Goal: Task Accomplishment & Management: Manage account settings

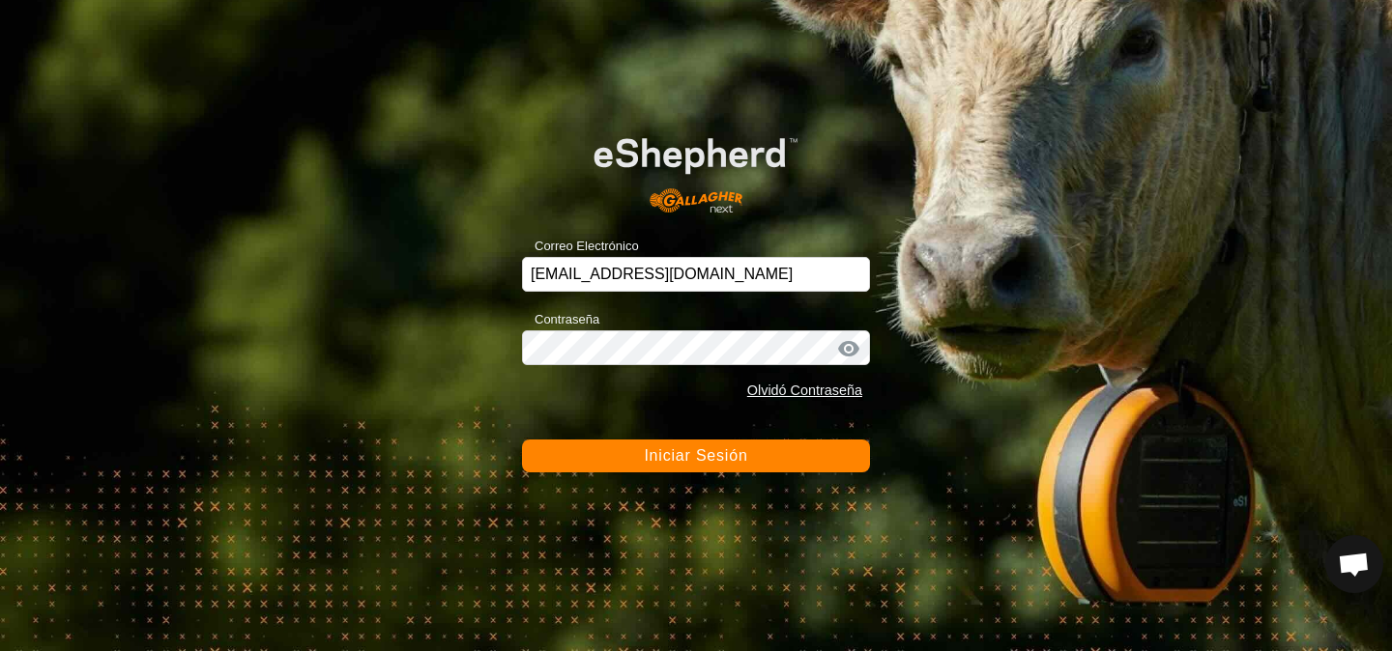
click at [708, 452] on span "Iniciar Sesión" at bounding box center [695, 456] width 103 height 16
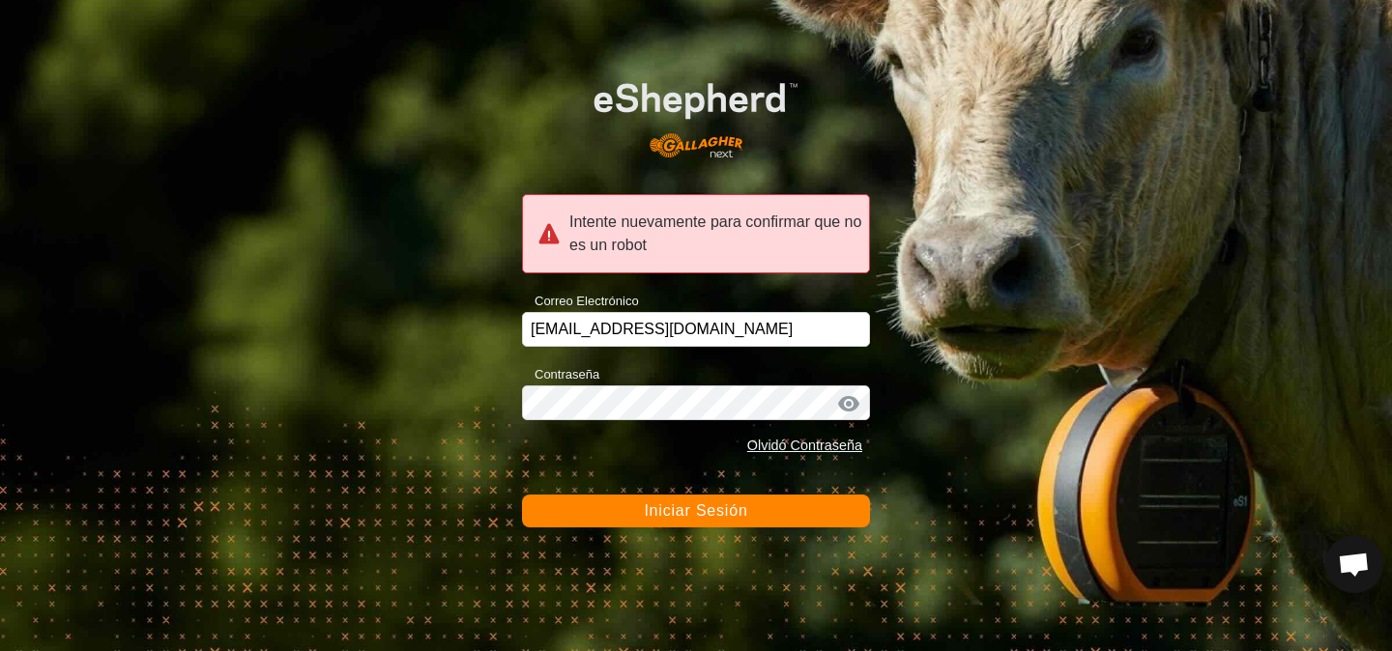
click at [692, 493] on form "Intente nuevamente para confirmar que no es un robot Correo Electrónico [EMAIL_…" at bounding box center [696, 291] width 348 height 475
click at [686, 520] on button "Iniciar Sesión" at bounding box center [696, 511] width 348 height 33
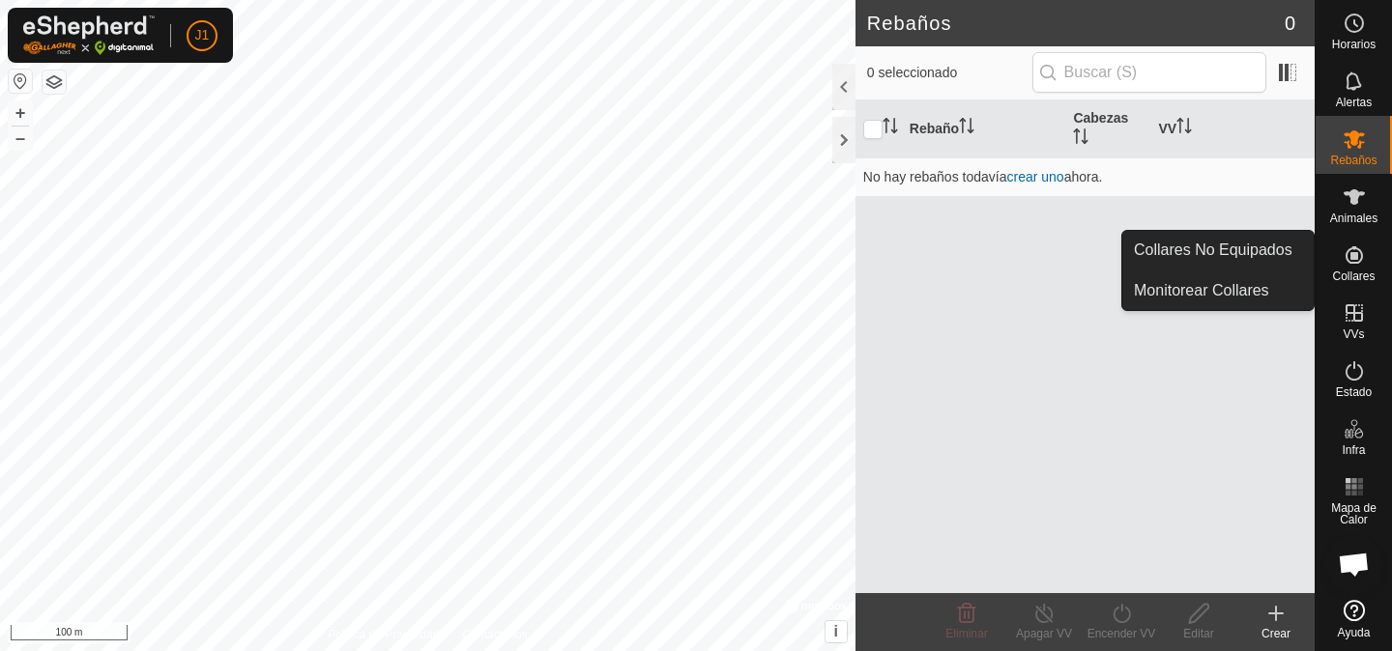
click at [1343, 257] on icon at bounding box center [1354, 255] width 23 height 23
click at [1278, 246] on span "Collares No Equipados" at bounding box center [1213, 250] width 159 height 23
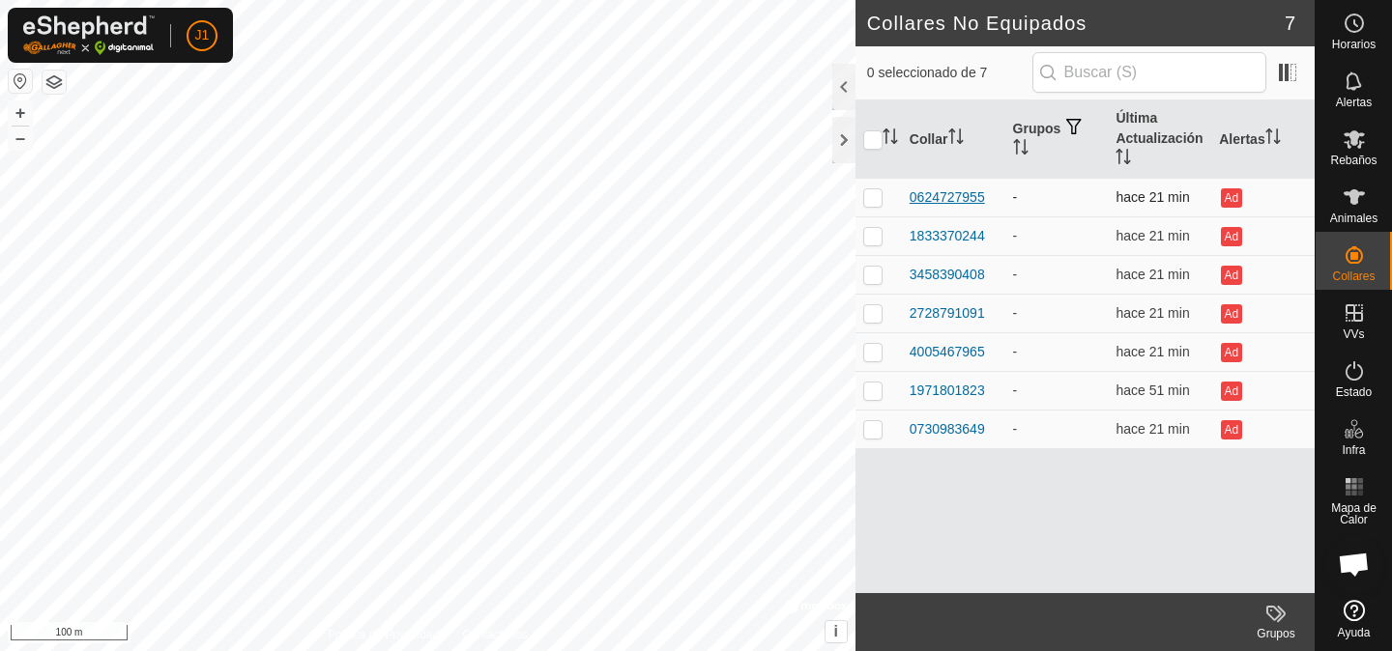
click at [976, 197] on div "0624727955" at bounding box center [947, 198] width 75 height 20
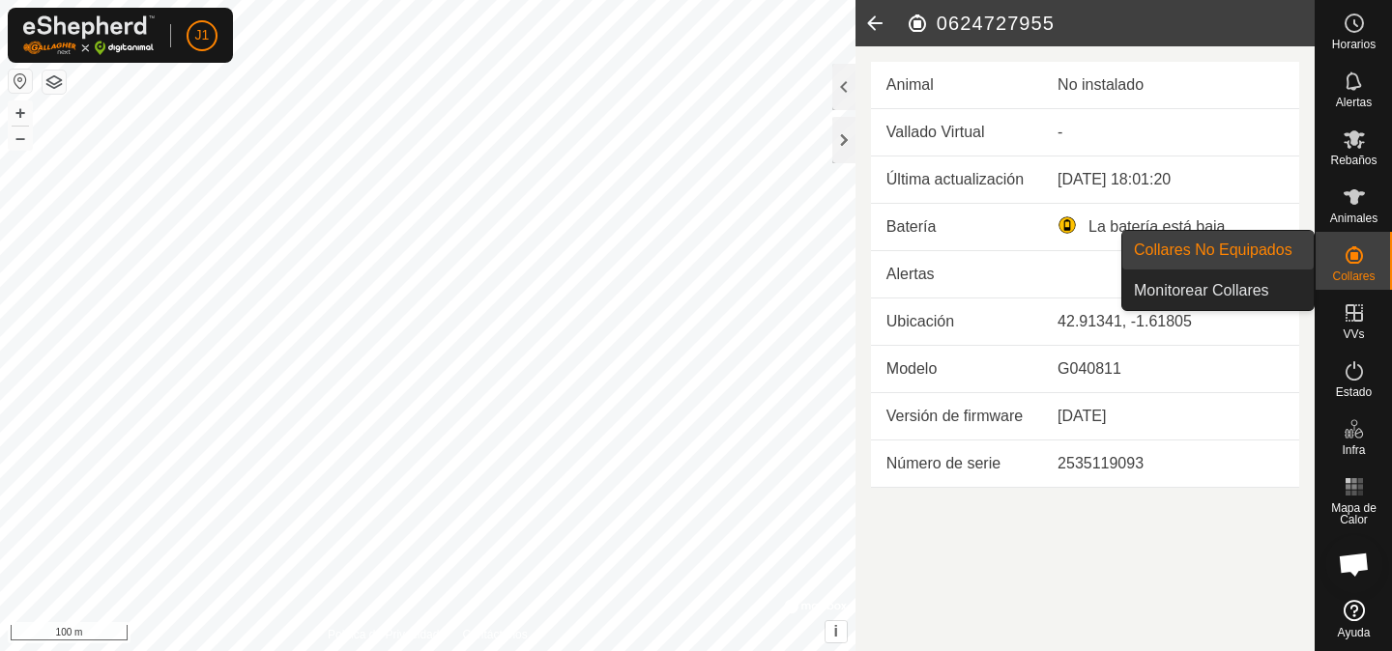
click at [1356, 274] on span "Collares" at bounding box center [1353, 277] width 43 height 12
click at [1286, 240] on span "Collares No Equipados" at bounding box center [1213, 250] width 159 height 23
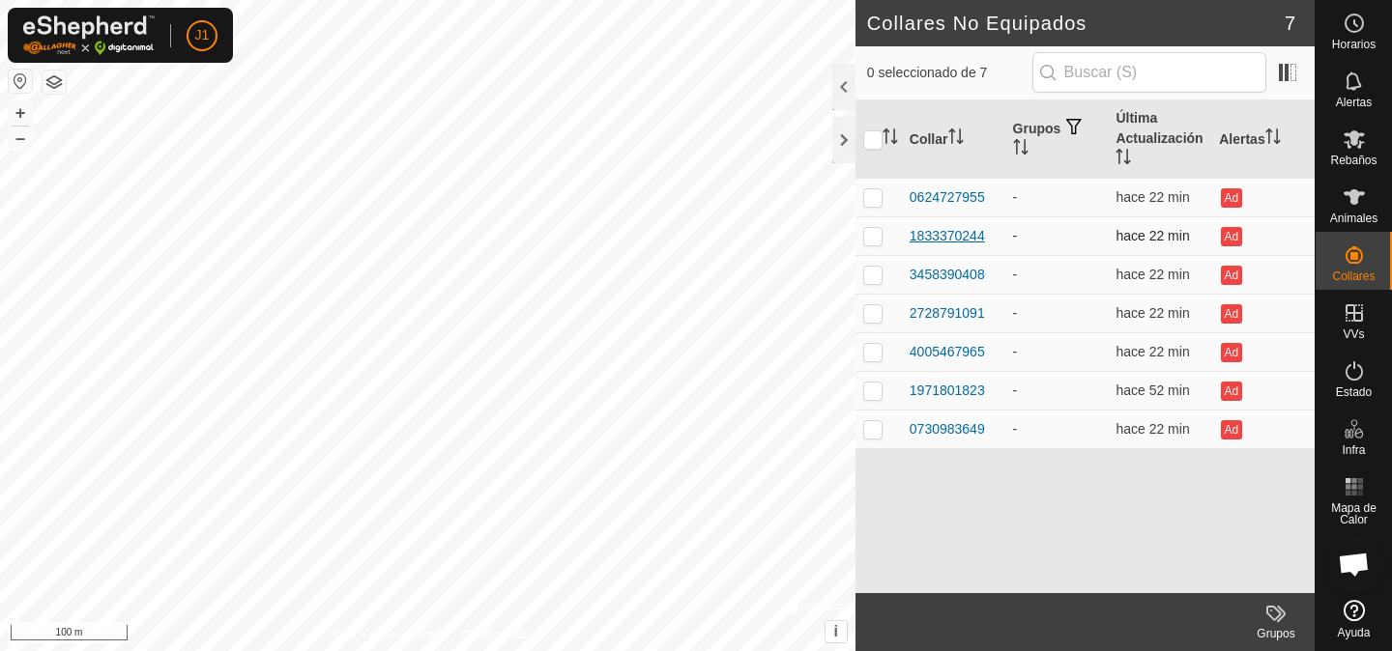
click at [981, 234] on div "1833370244" at bounding box center [947, 236] width 75 height 20
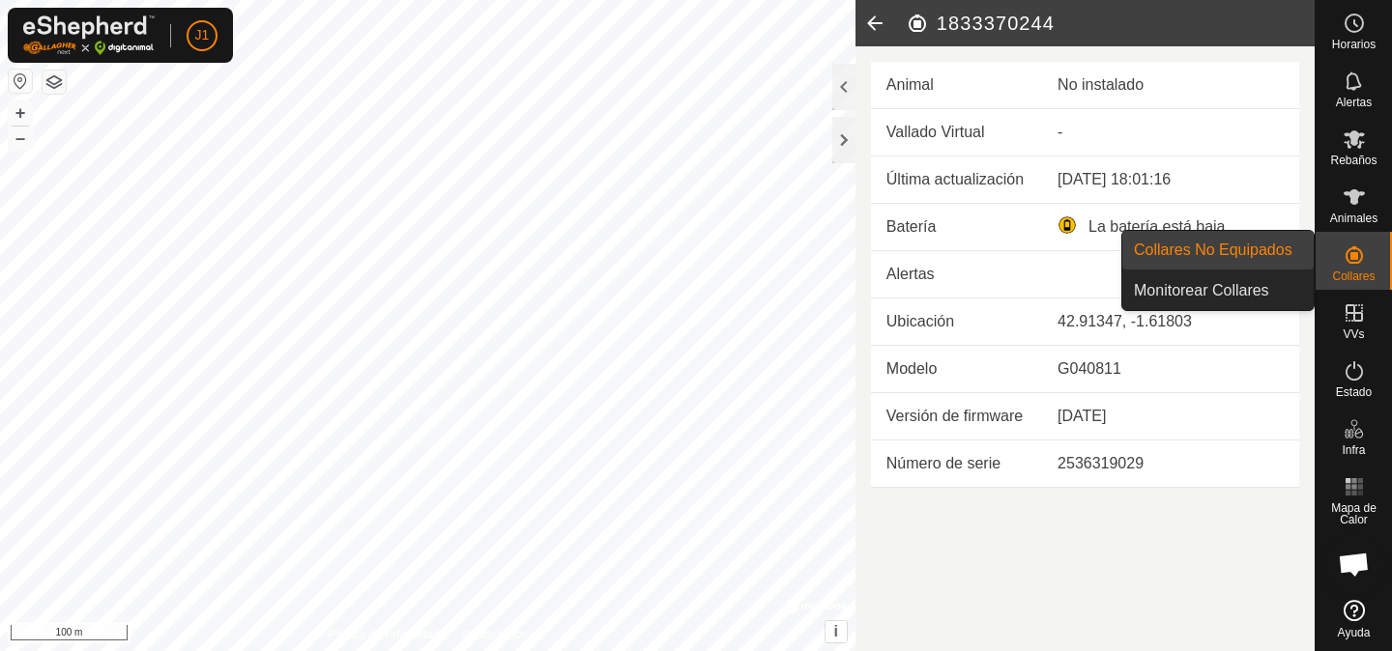
click at [1284, 251] on span "Collares No Equipados" at bounding box center [1213, 250] width 159 height 23
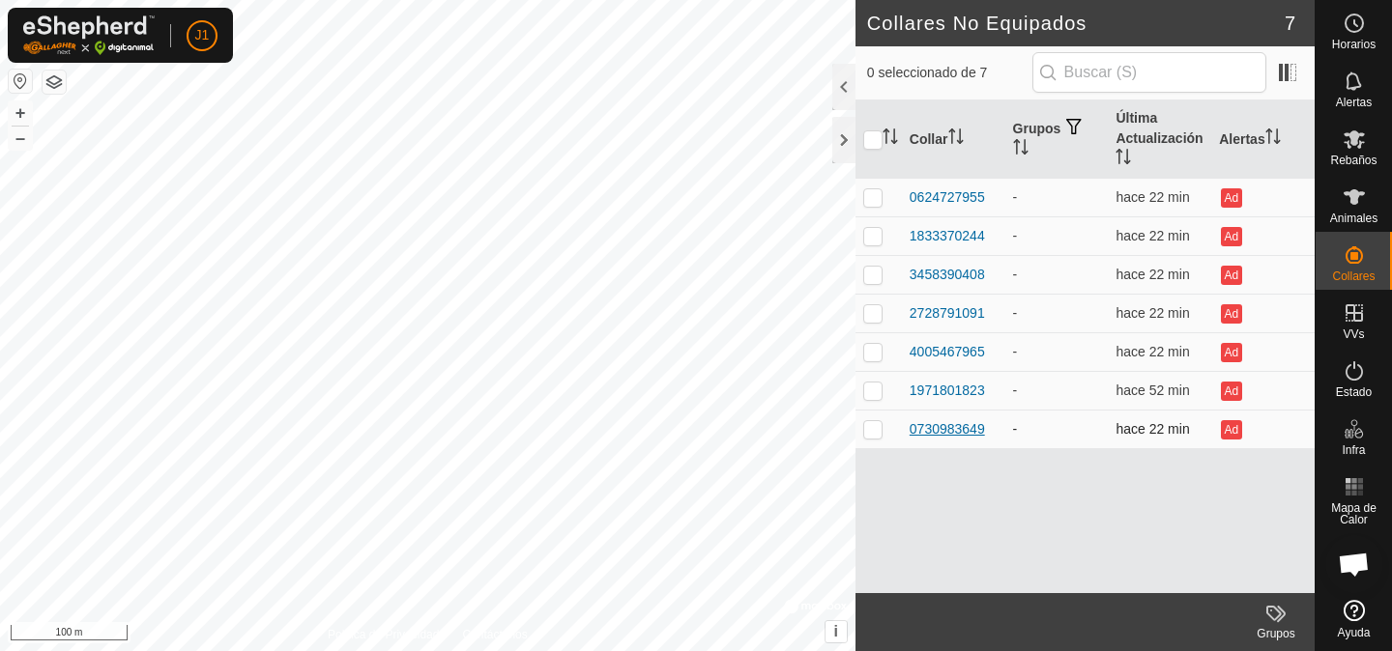
click at [958, 438] on div "0730983649" at bounding box center [947, 429] width 75 height 20
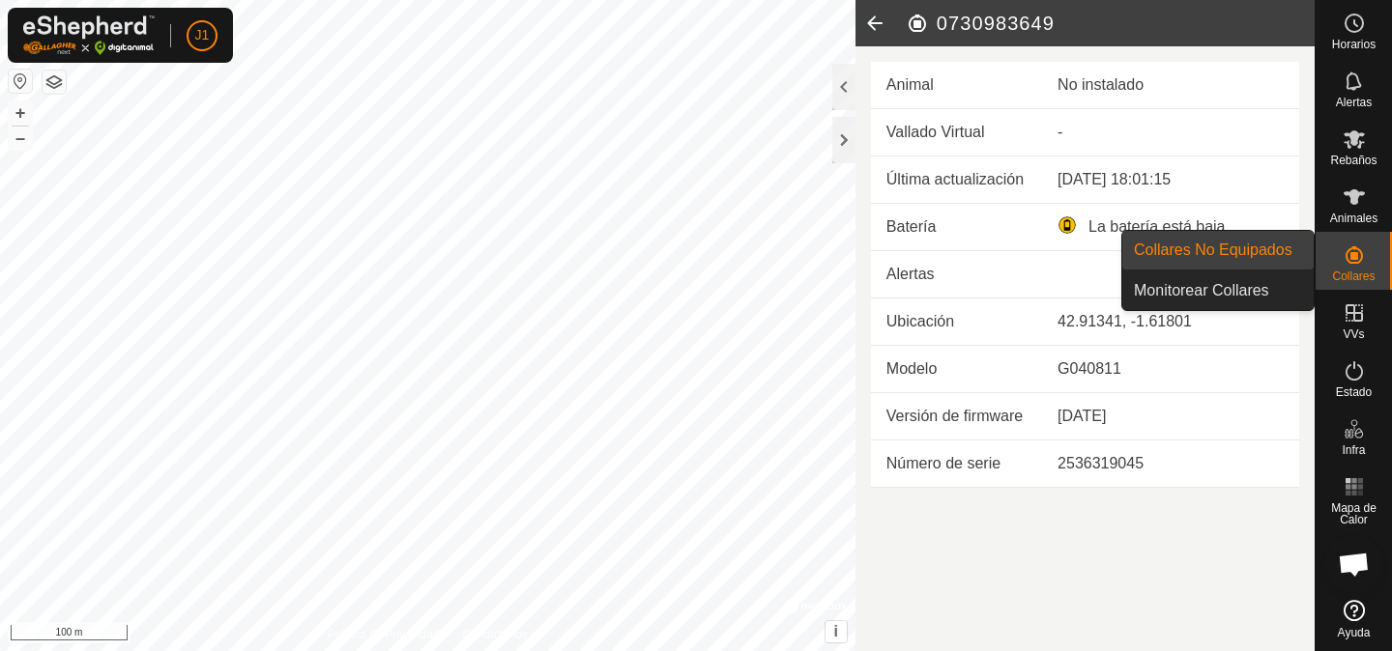
click at [1343, 250] on icon at bounding box center [1354, 255] width 23 height 23
click at [1298, 250] on link "Collares No Equipados" at bounding box center [1217, 250] width 191 height 39
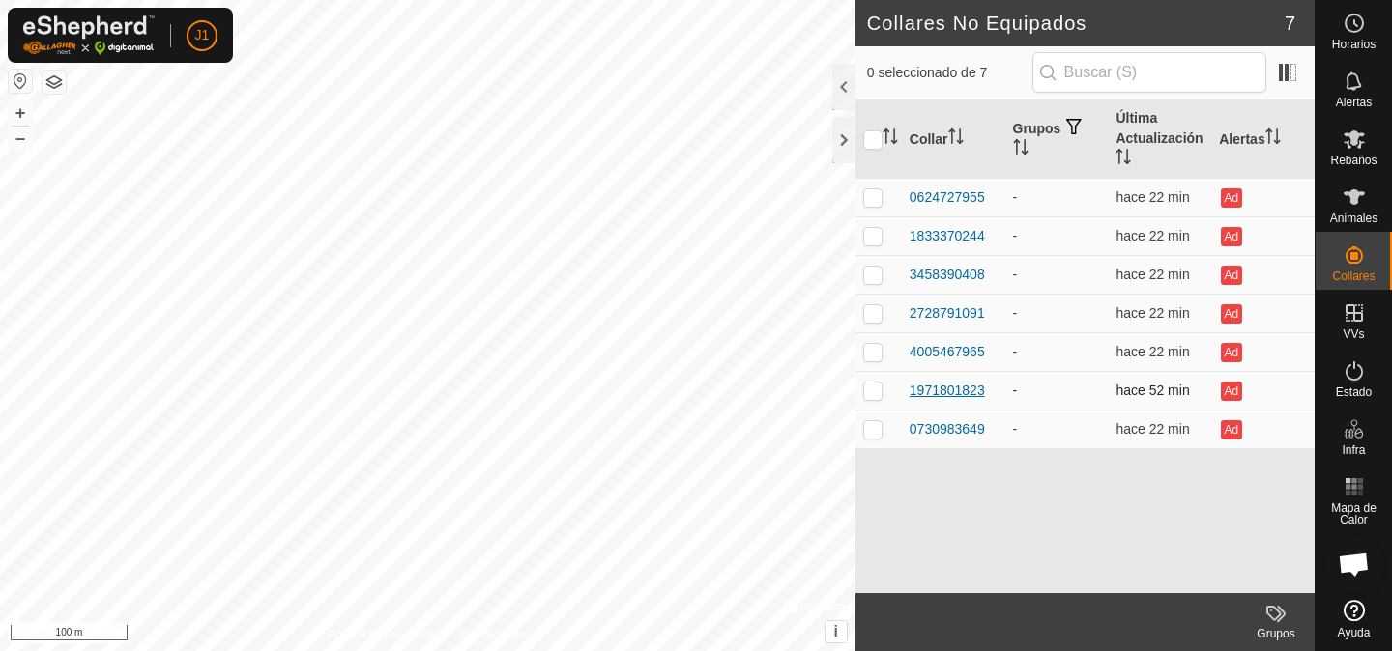
click at [977, 384] on div "1971801823" at bounding box center [947, 391] width 75 height 20
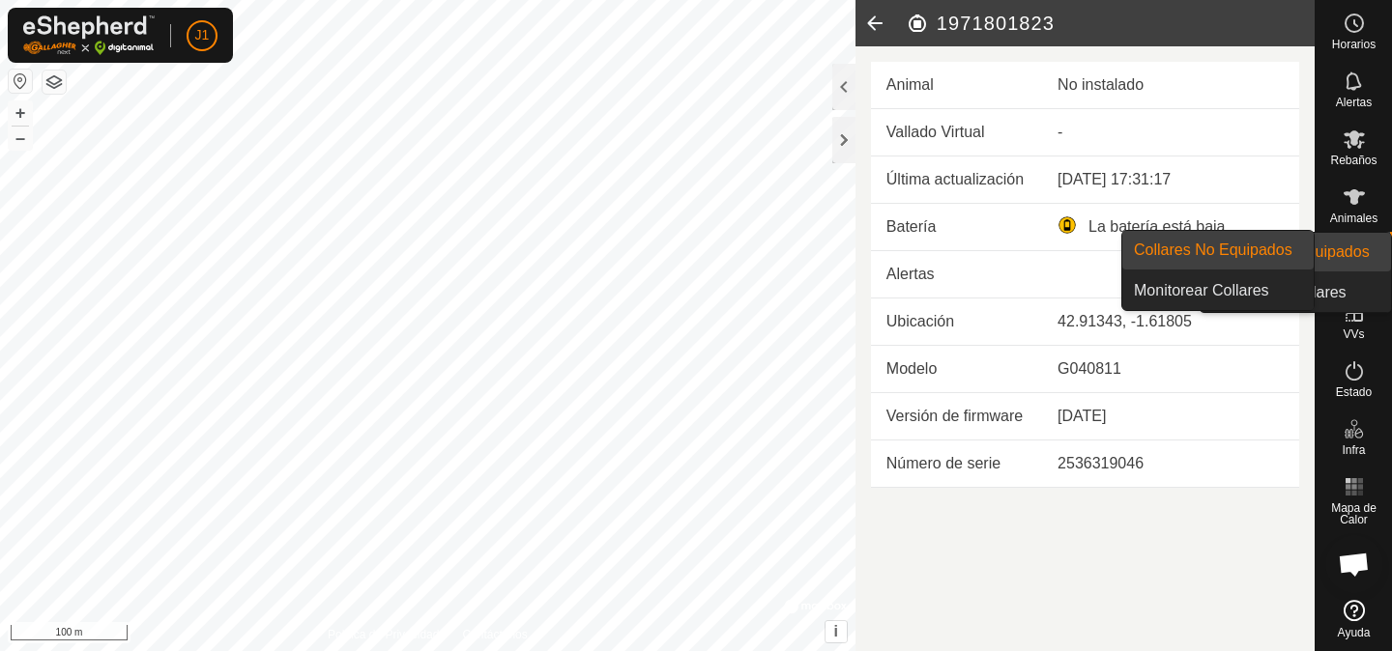
click at [1329, 264] on div "Collares" at bounding box center [1353, 261] width 76 height 58
click at [1293, 259] on link "Collares No Equipados" at bounding box center [1217, 250] width 191 height 39
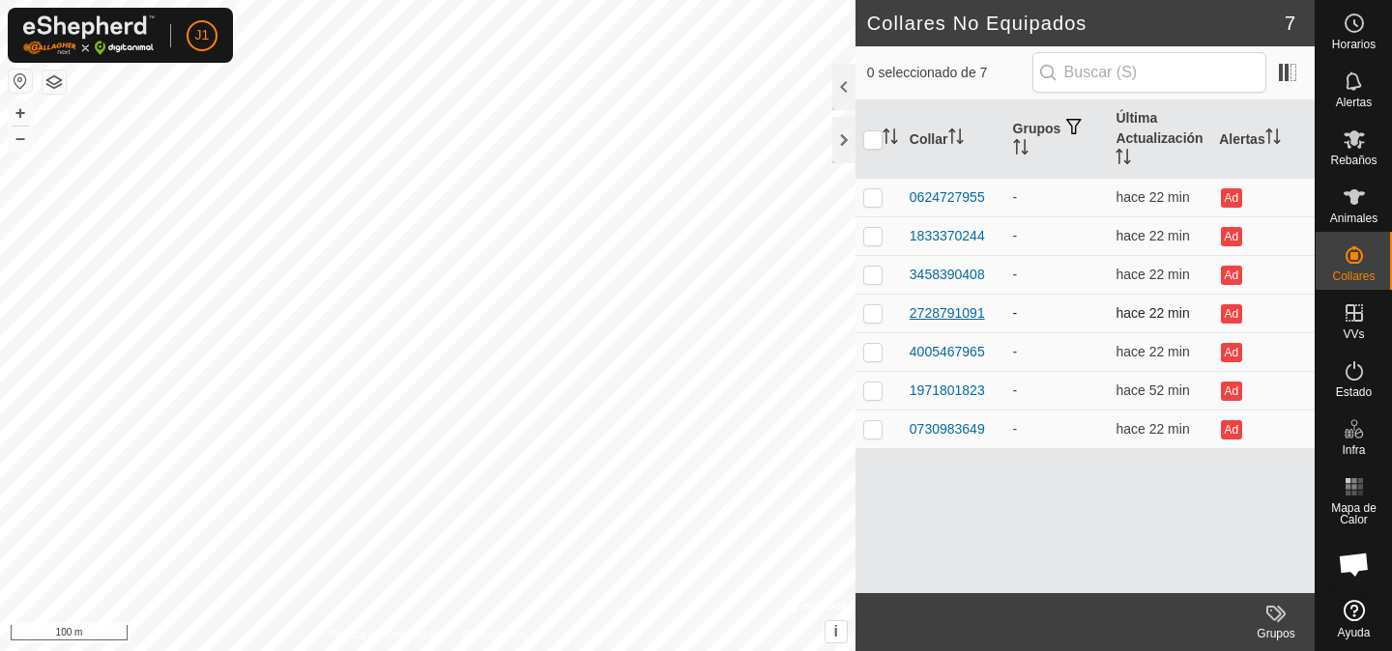
click at [979, 320] on div "2728791091" at bounding box center [947, 313] width 75 height 20
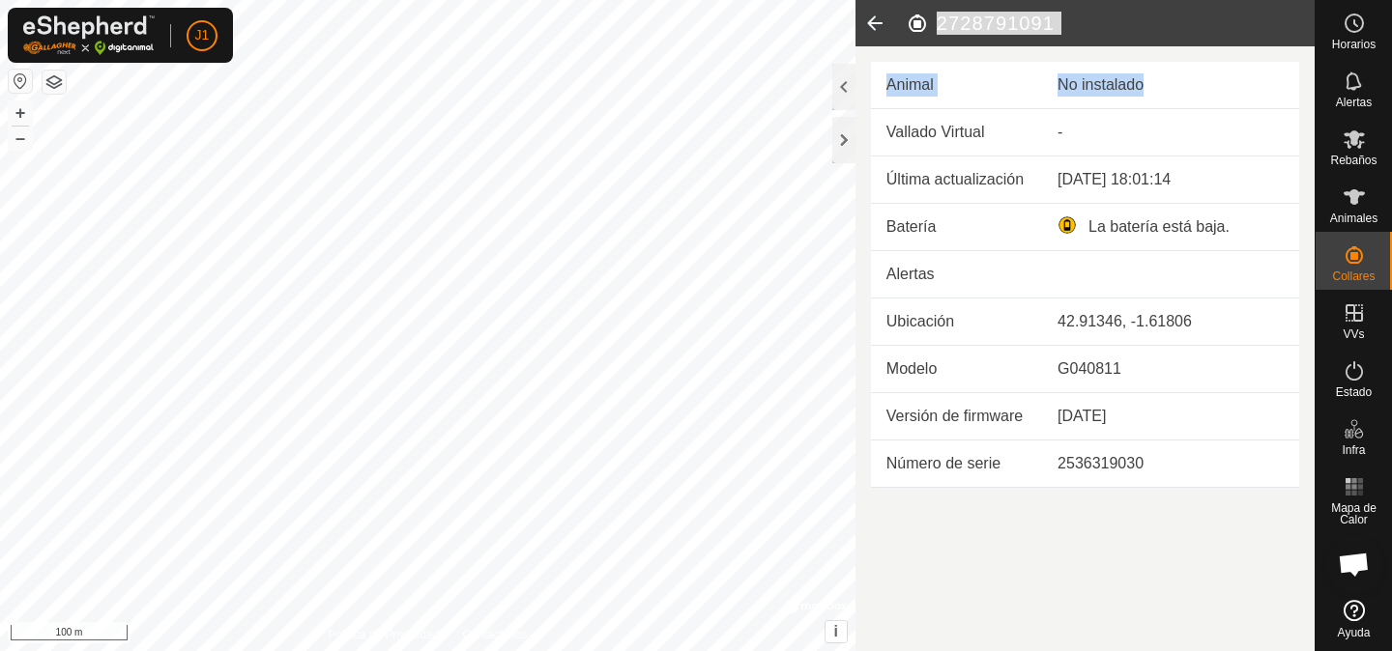
click at [979, 320] on td "Ubicación" at bounding box center [956, 322] width 171 height 47
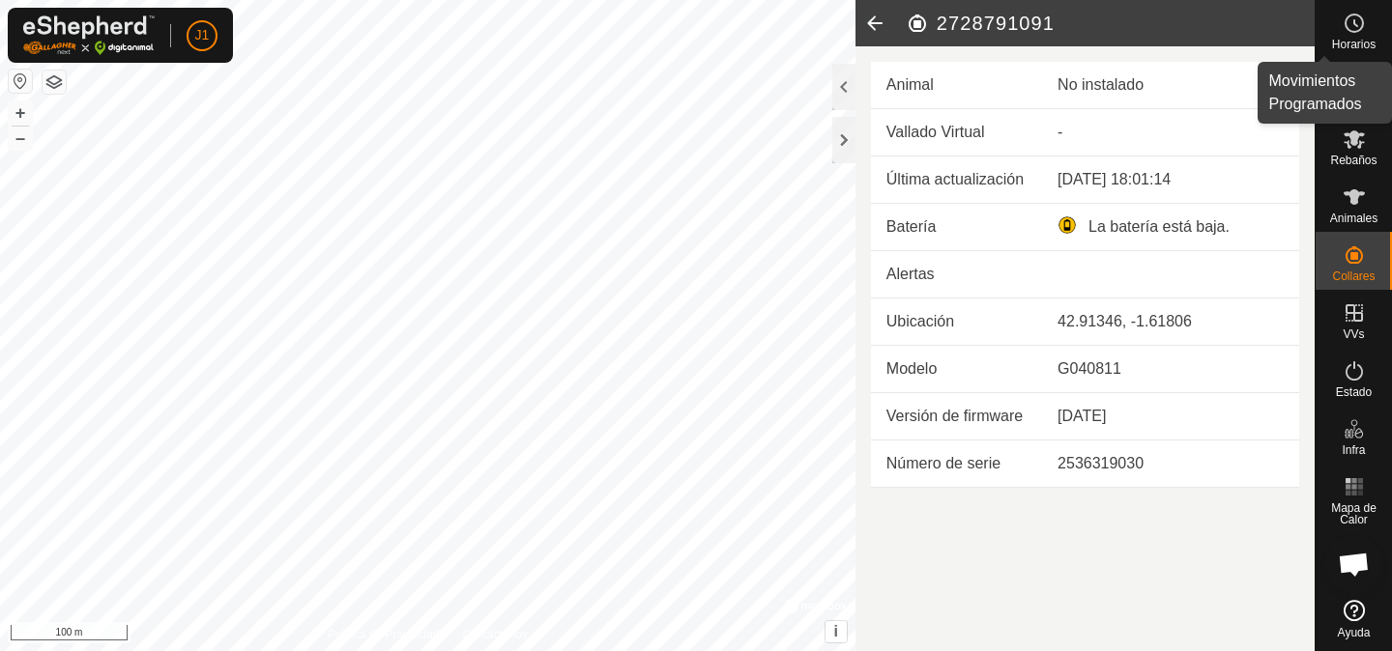
click at [1370, 36] on es-schedule-vp-svg-icon at bounding box center [1354, 23] width 35 height 31
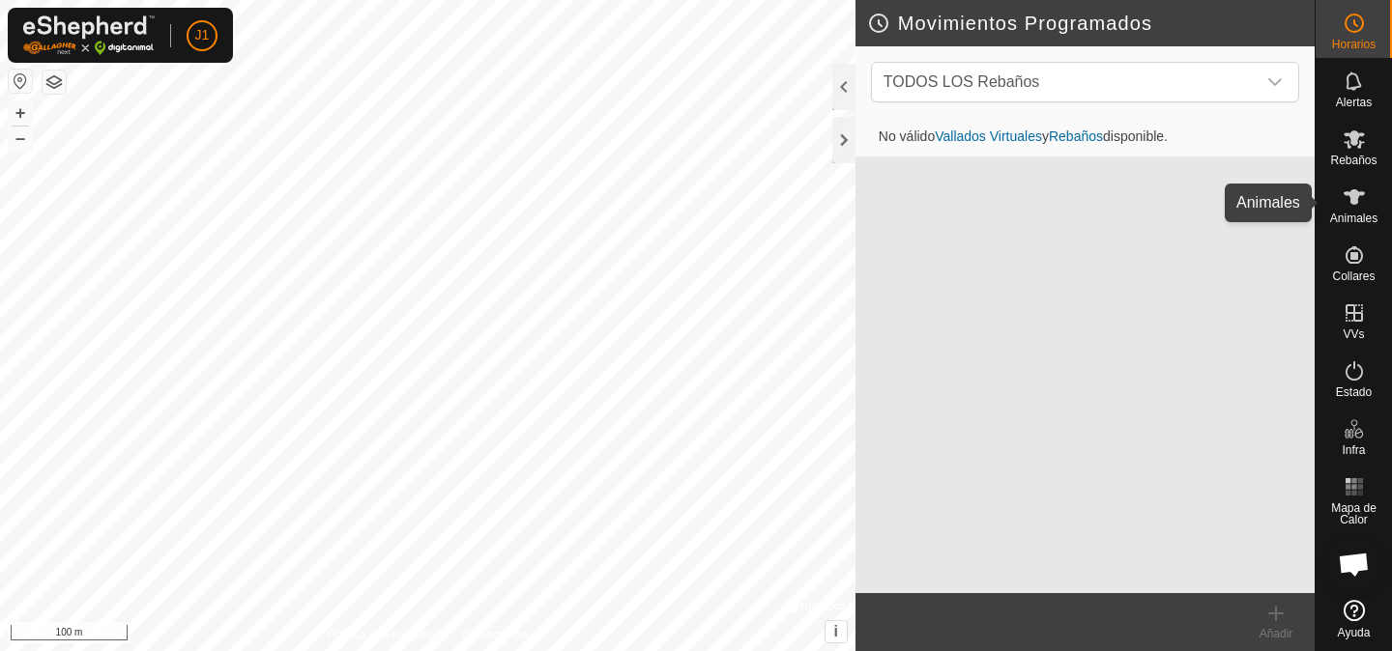
click at [1351, 203] on icon at bounding box center [1353, 196] width 21 height 15
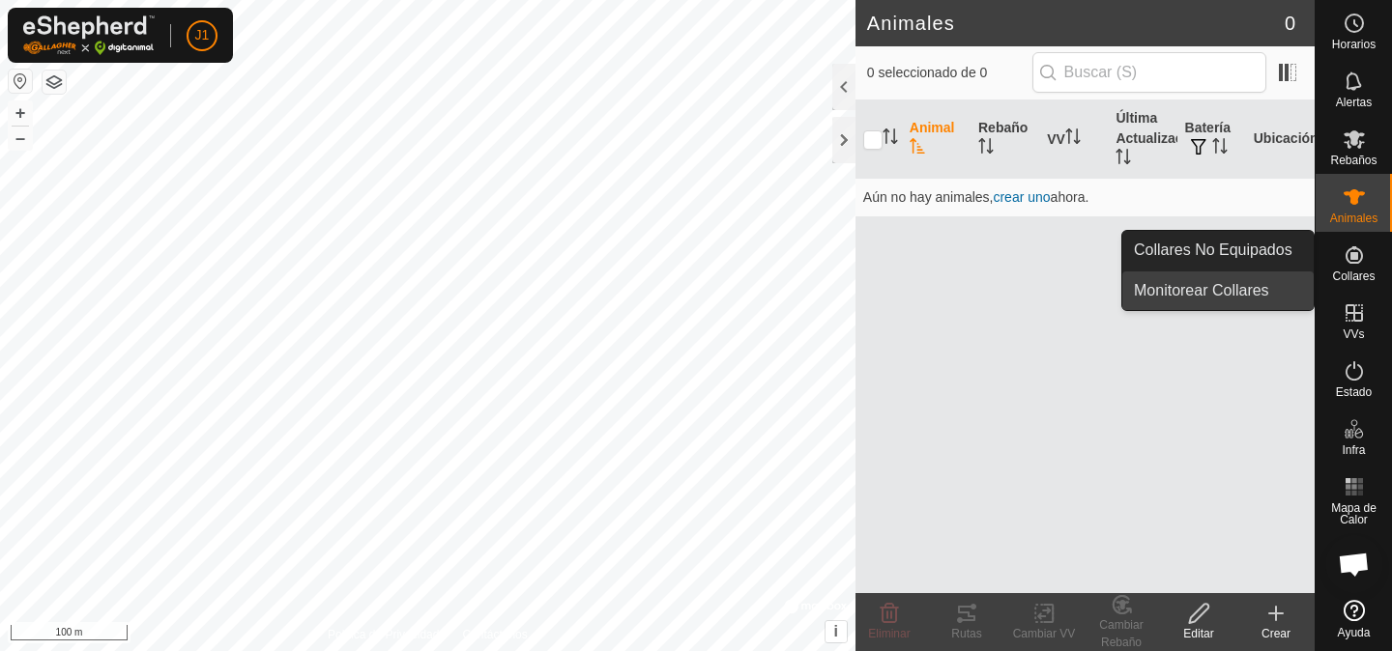
click at [1247, 290] on span "Monitorear Collares" at bounding box center [1201, 290] width 135 height 23
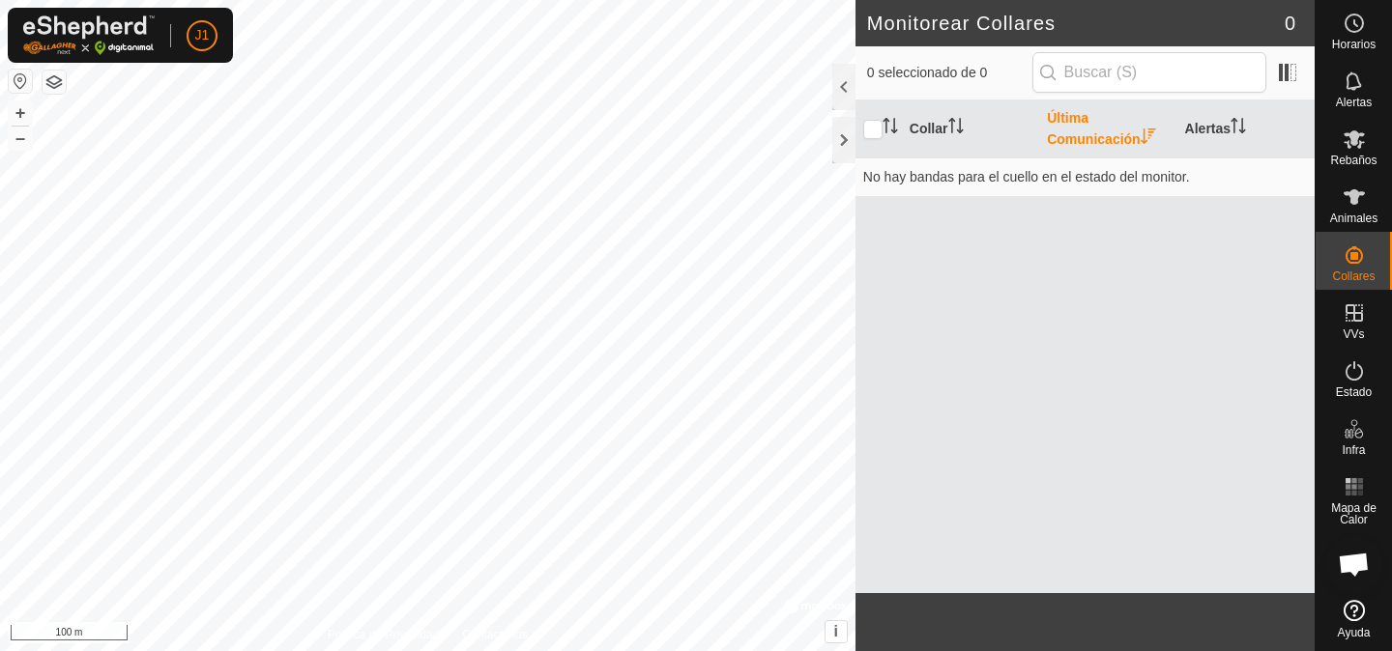
click at [1141, 130] on th "Última Comunicación" at bounding box center [1107, 130] width 137 height 58
click at [1187, 71] on input "text" at bounding box center [1149, 72] width 234 height 41
click at [944, 119] on th "Collar" at bounding box center [970, 130] width 137 height 58
click at [881, 124] on input "checkbox" at bounding box center [872, 129] width 19 height 19
click at [879, 124] on input "checkbox" at bounding box center [872, 129] width 19 height 19
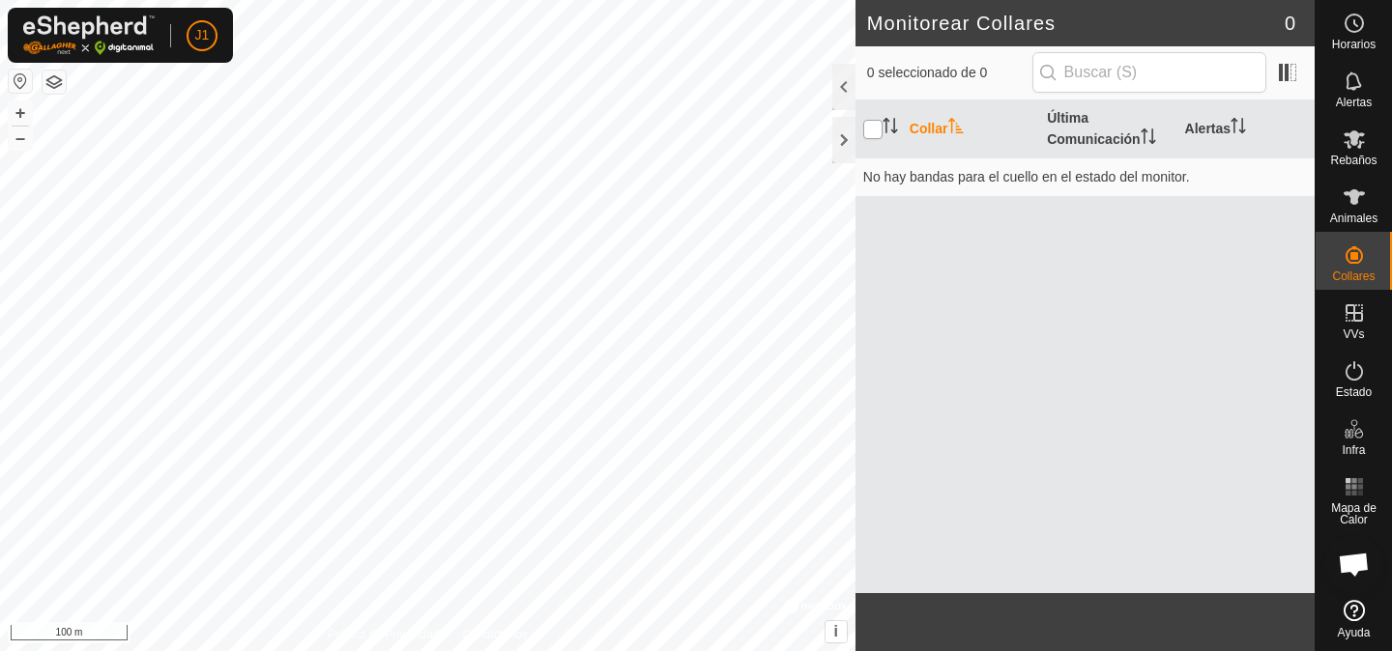
click at [879, 124] on input "checkbox" at bounding box center [872, 129] width 19 height 19
click at [873, 119] on th at bounding box center [878, 130] width 46 height 58
click at [864, 132] on input "checkbox" at bounding box center [872, 129] width 19 height 19
checkbox input "false"
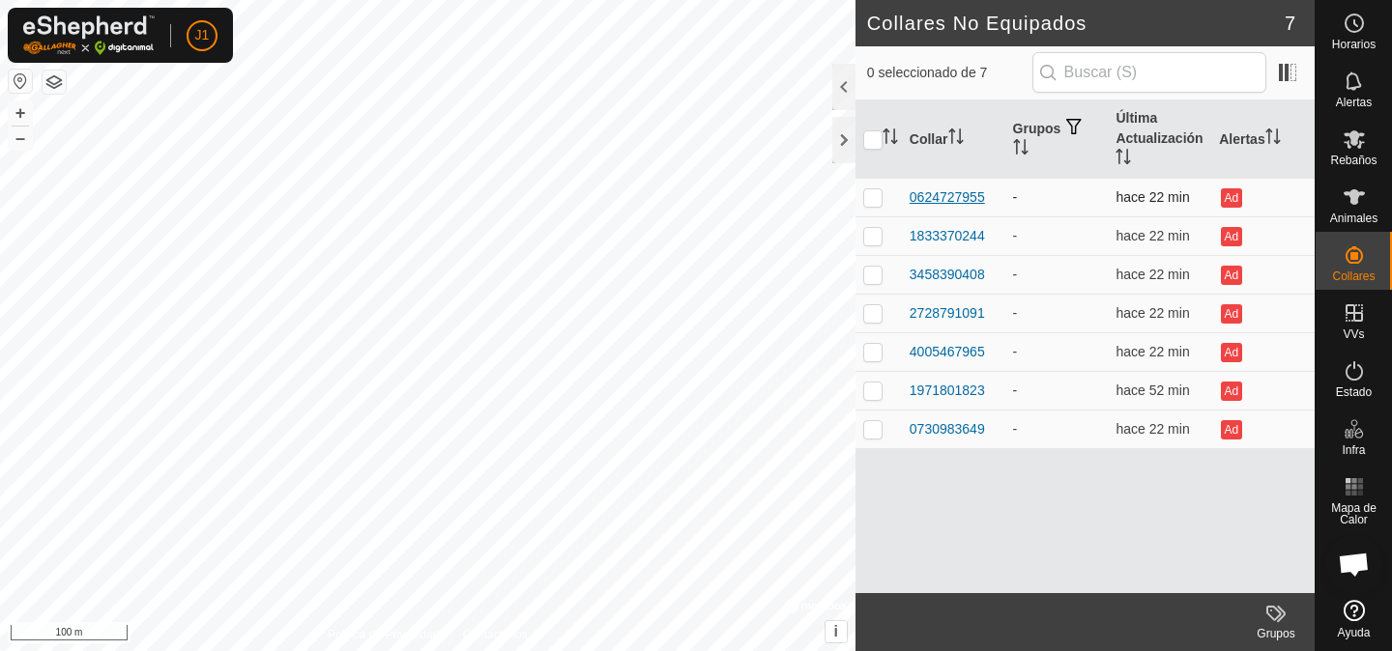
click at [950, 194] on div "0624727955" at bounding box center [947, 198] width 75 height 20
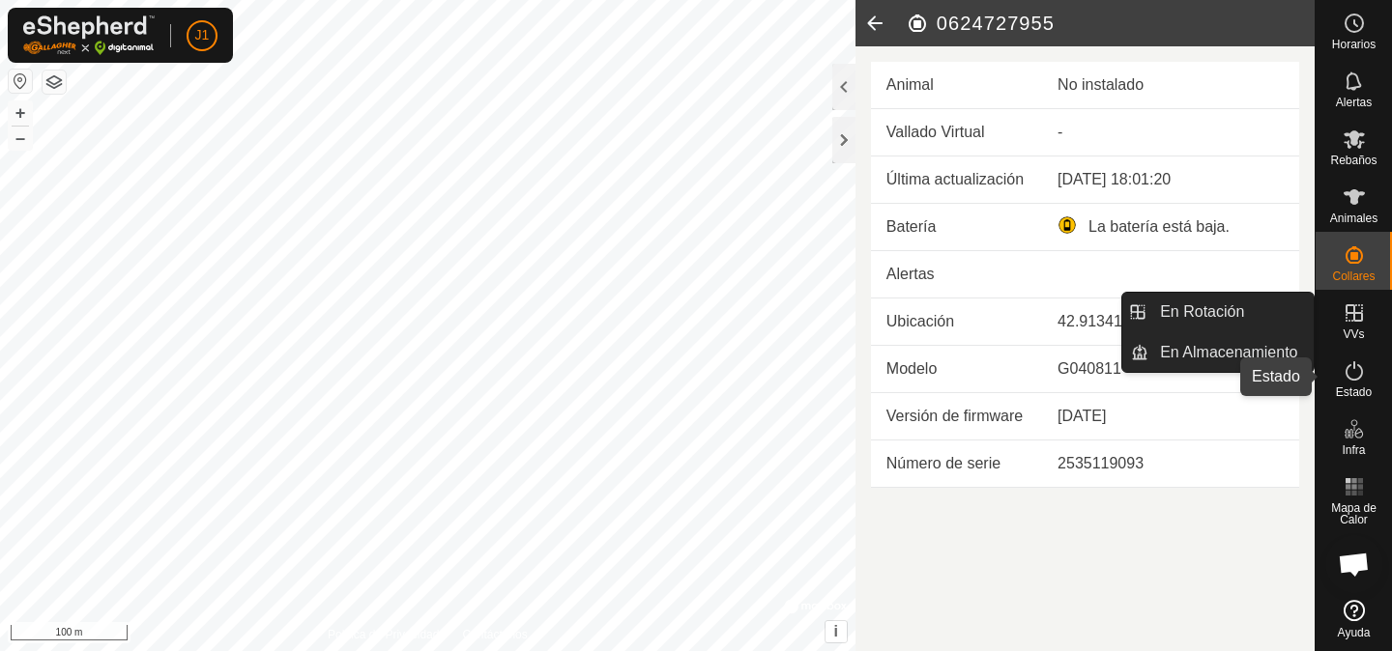
click at [1359, 371] on icon at bounding box center [1354, 371] width 23 height 23
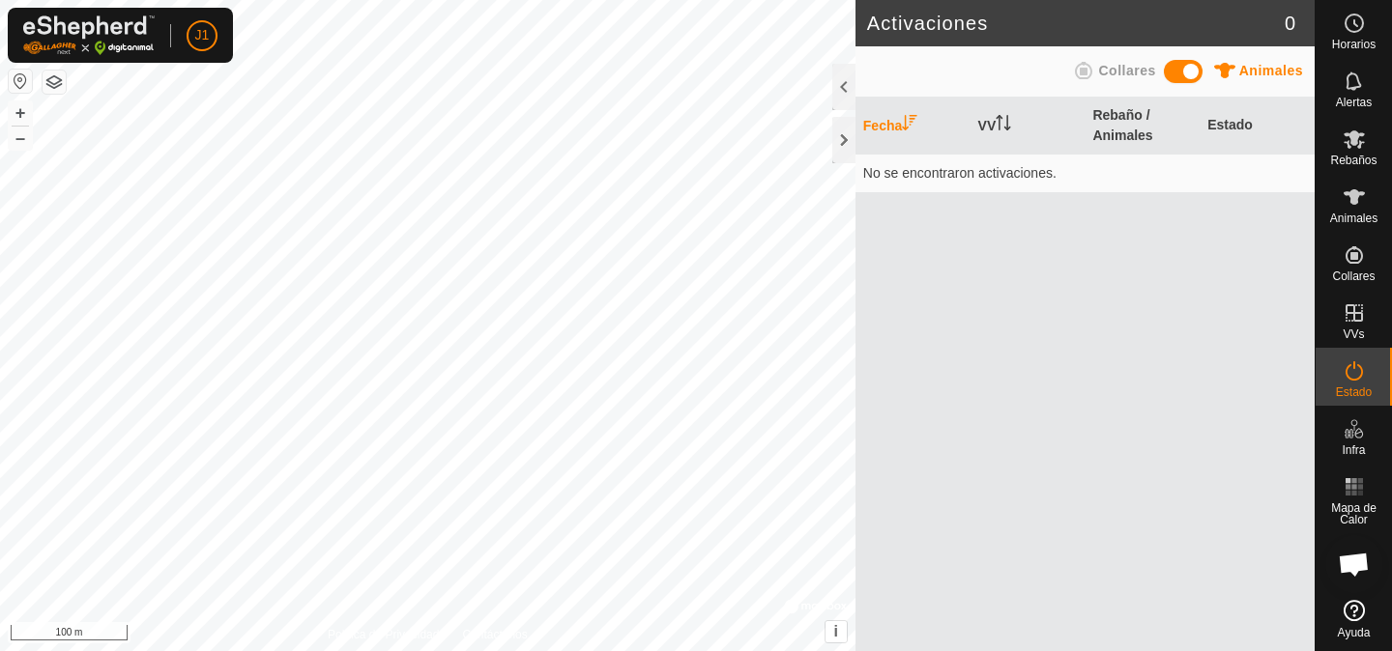
click at [1183, 70] on span at bounding box center [1183, 71] width 39 height 23
click at [1170, 69] on span at bounding box center [1183, 71] width 39 height 23
click at [1260, 64] on span "Animales" at bounding box center [1271, 70] width 64 height 15
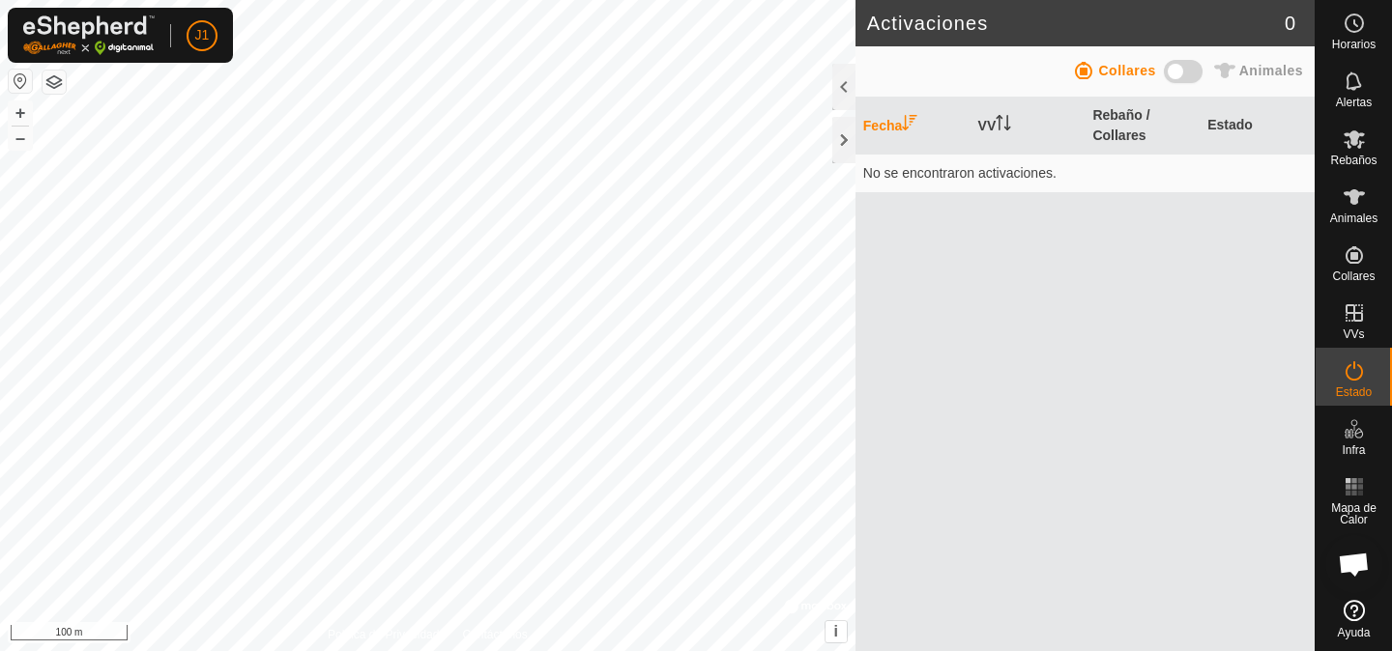
click at [1155, 70] on span "Collares" at bounding box center [1126, 70] width 57 height 15
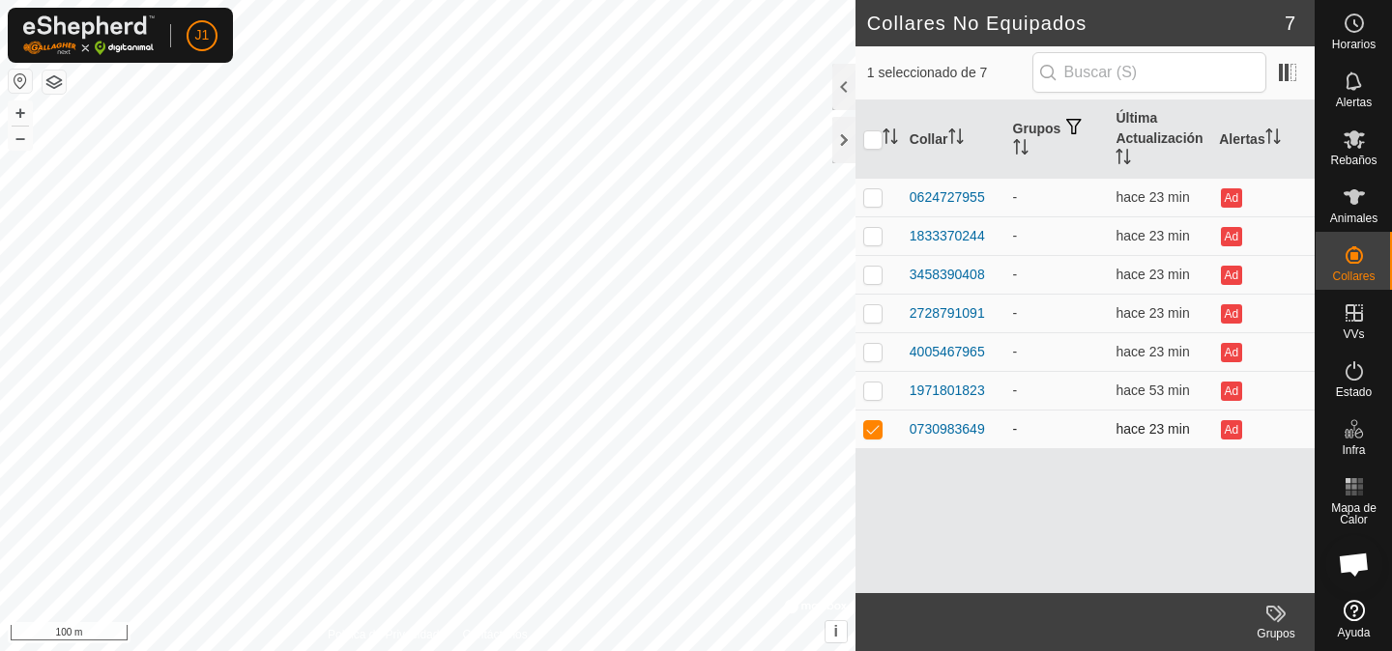
click at [880, 432] on p-checkbox at bounding box center [872, 428] width 19 height 15
checkbox input "false"
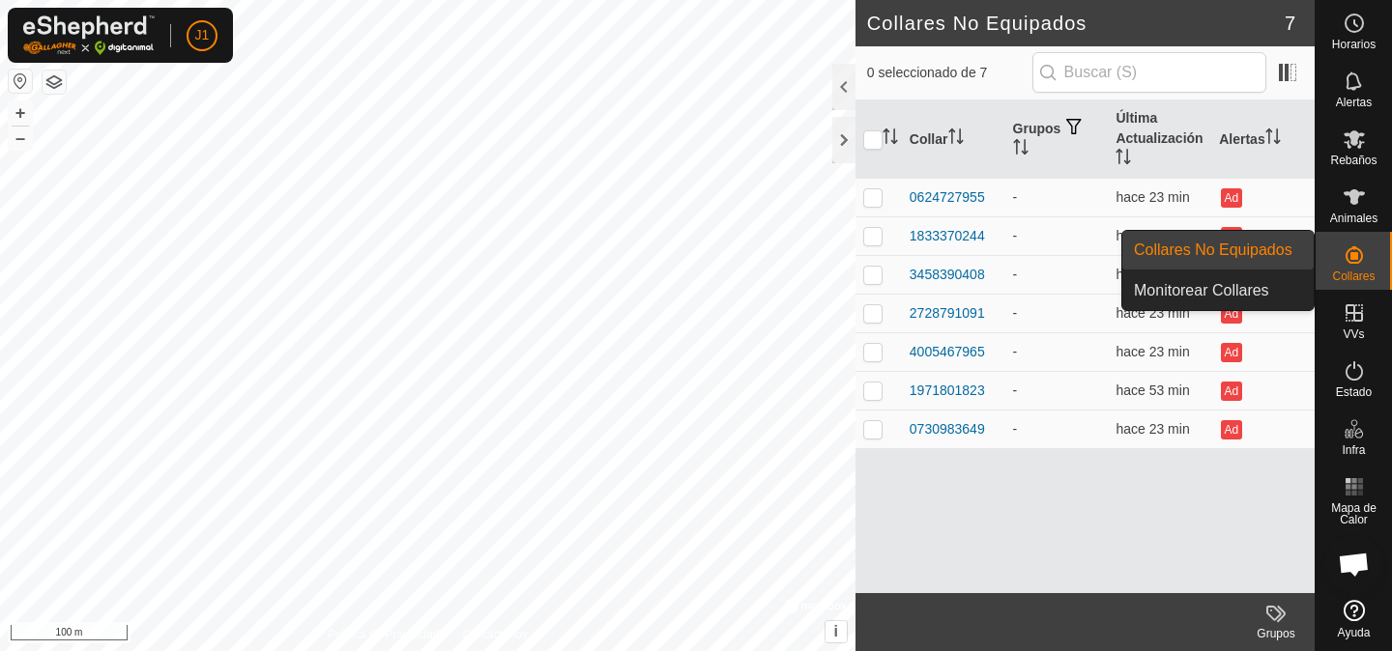
click at [1263, 248] on span "Collares No Equipados" at bounding box center [1213, 250] width 159 height 23
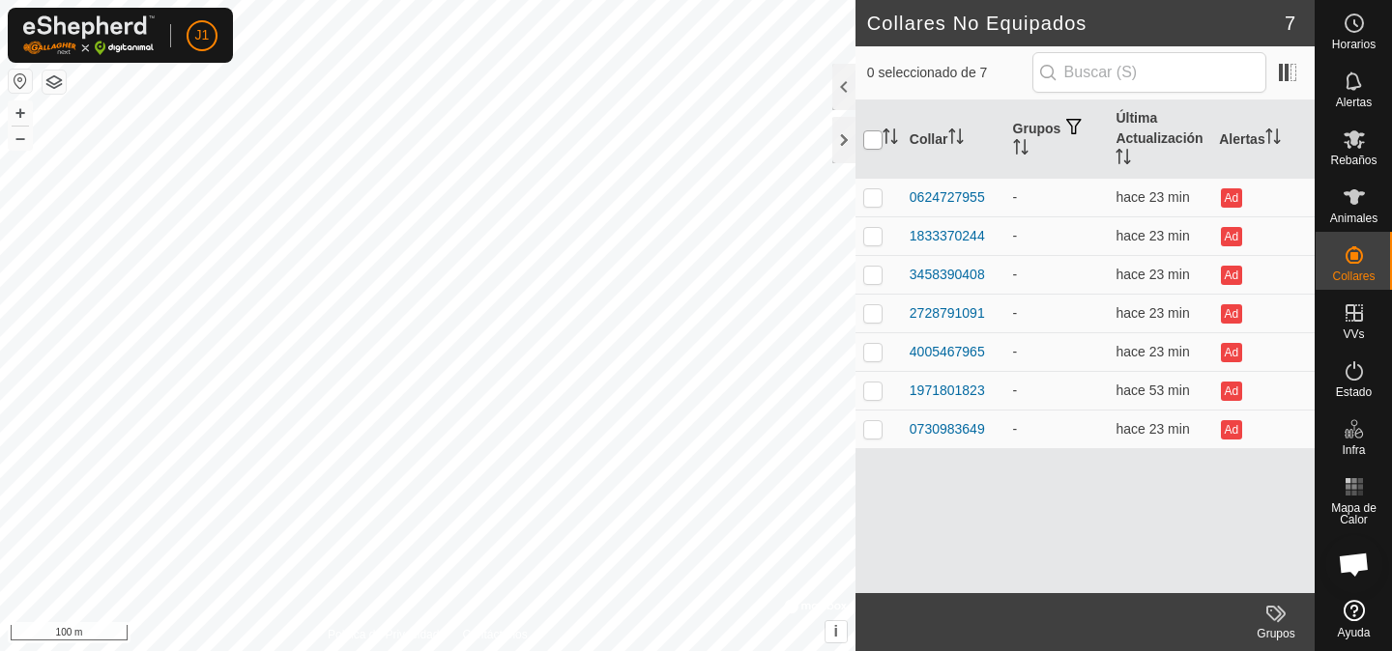
click at [879, 137] on input "checkbox" at bounding box center [872, 139] width 19 height 19
checkbox input "true"
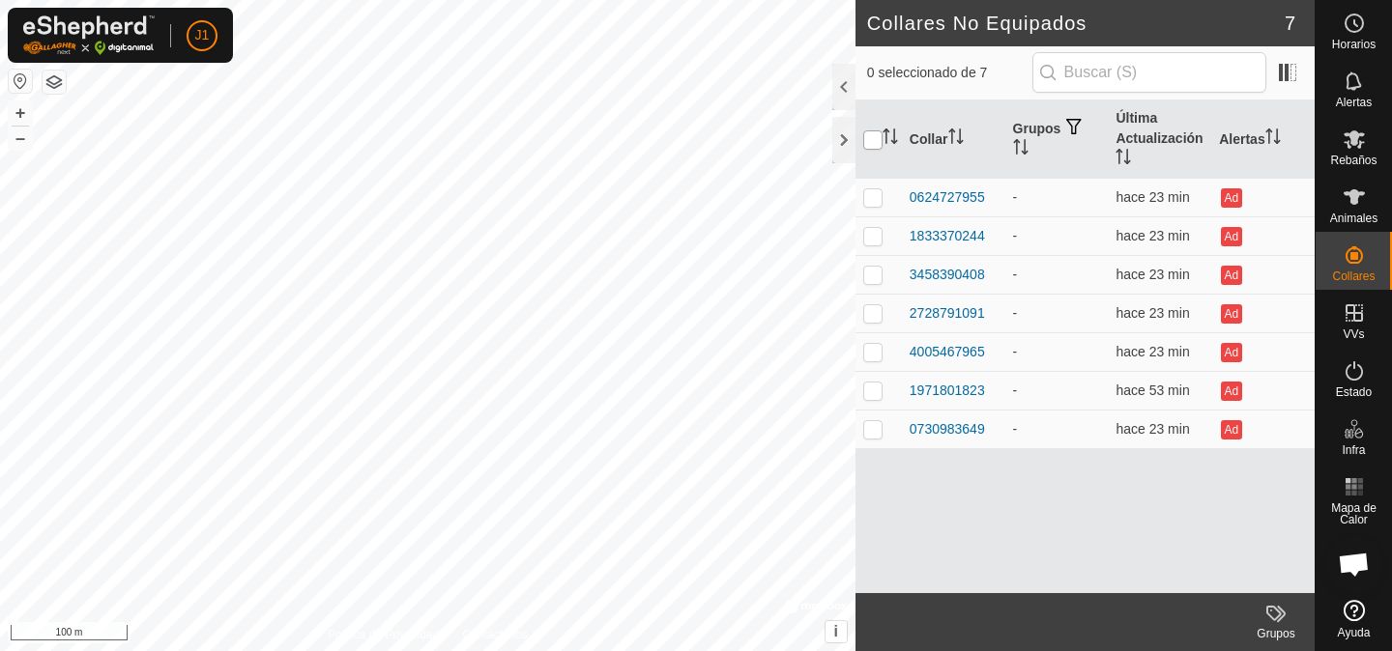
checkbox input "true"
click at [879, 137] on input "checkbox" at bounding box center [872, 139] width 19 height 19
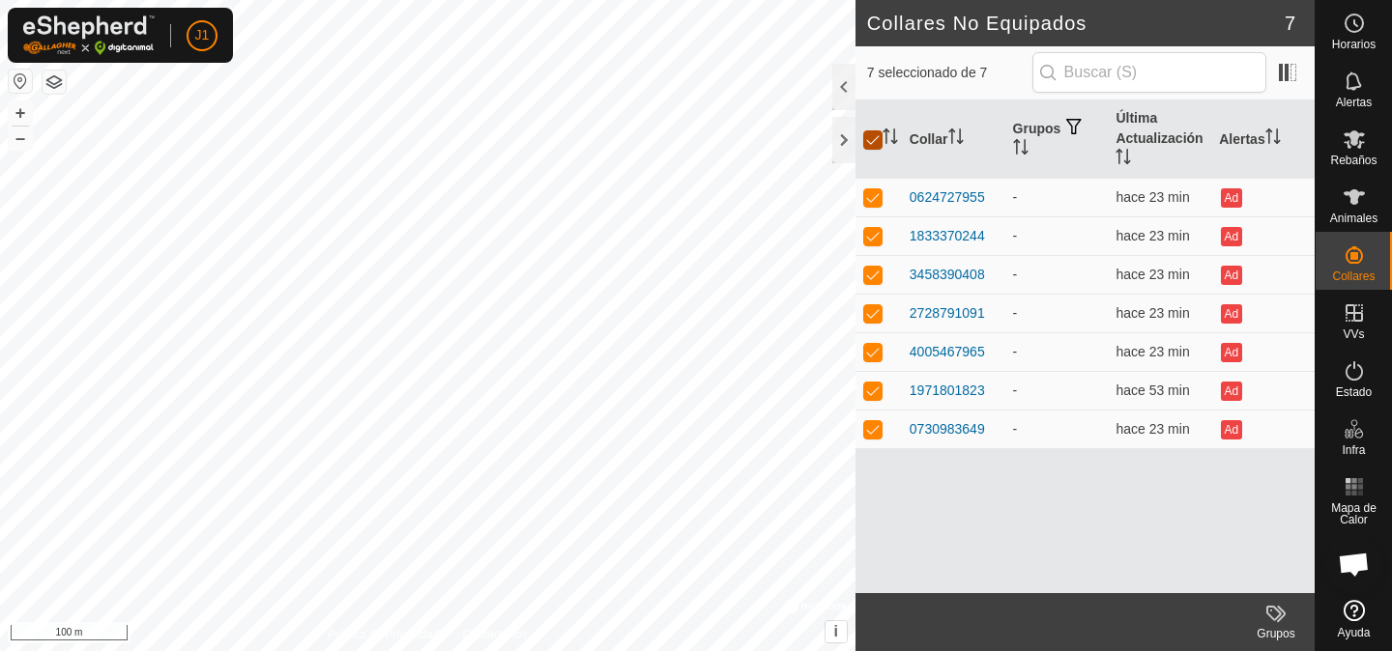
checkbox input "false"
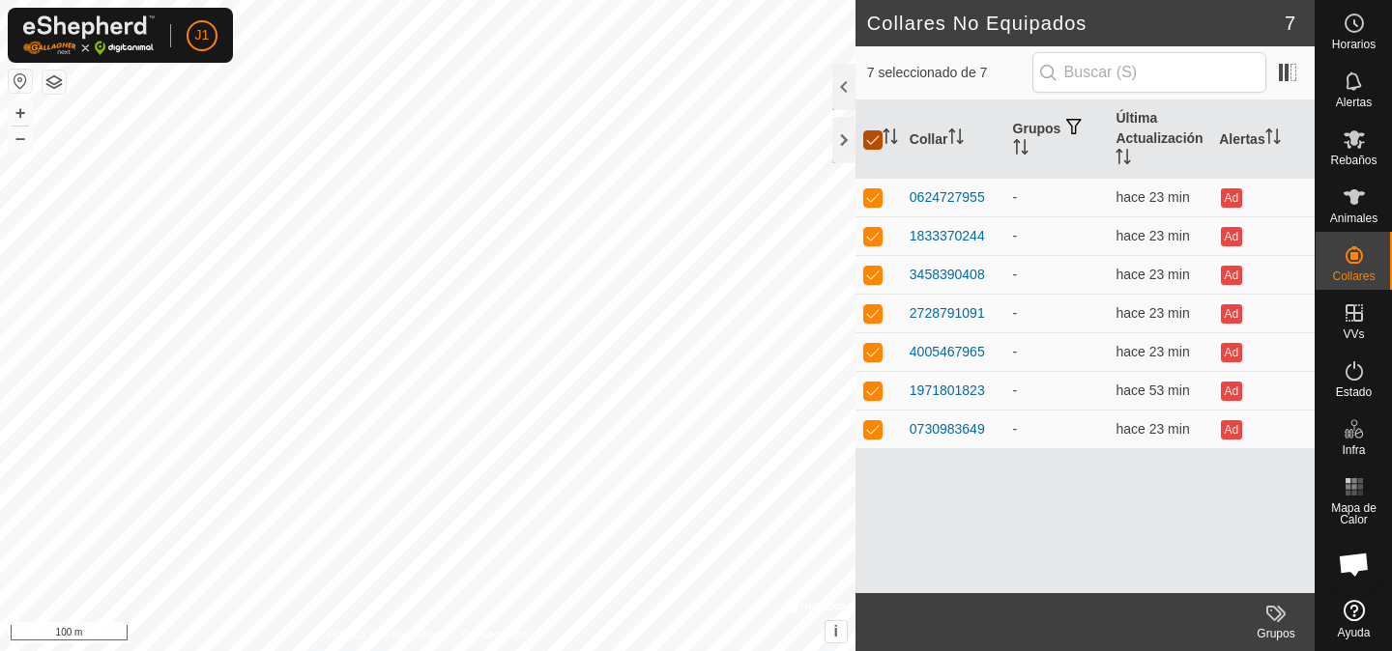
checkbox input "false"
click at [879, 137] on input "checkbox" at bounding box center [872, 139] width 19 height 19
checkbox input "true"
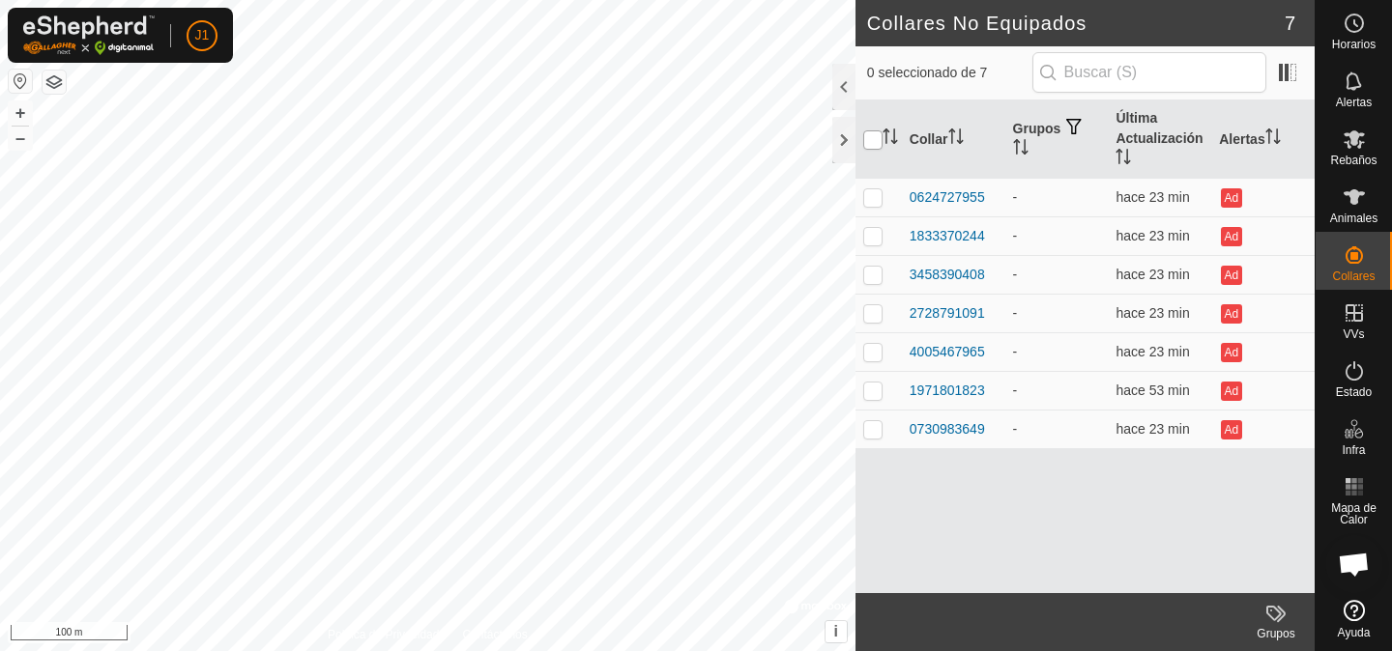
checkbox input "true"
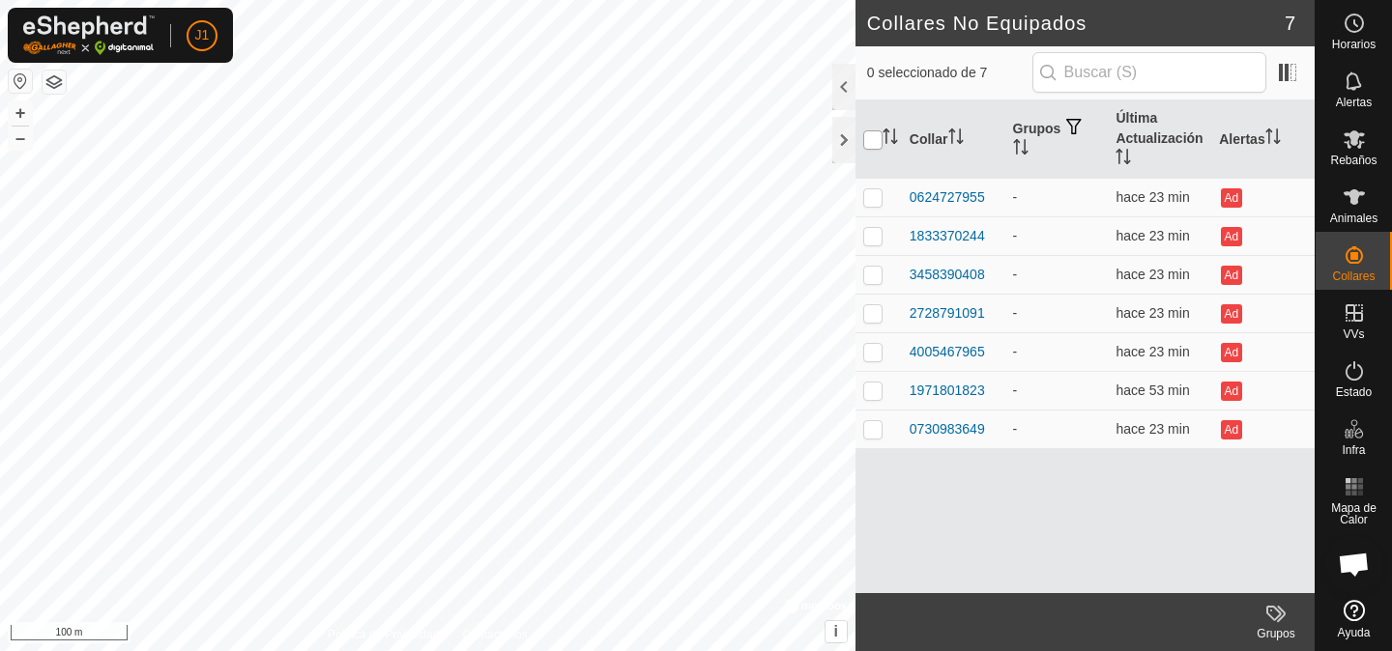
checkbox input "true"
click at [879, 137] on input "checkbox" at bounding box center [872, 139] width 19 height 19
checkbox input "false"
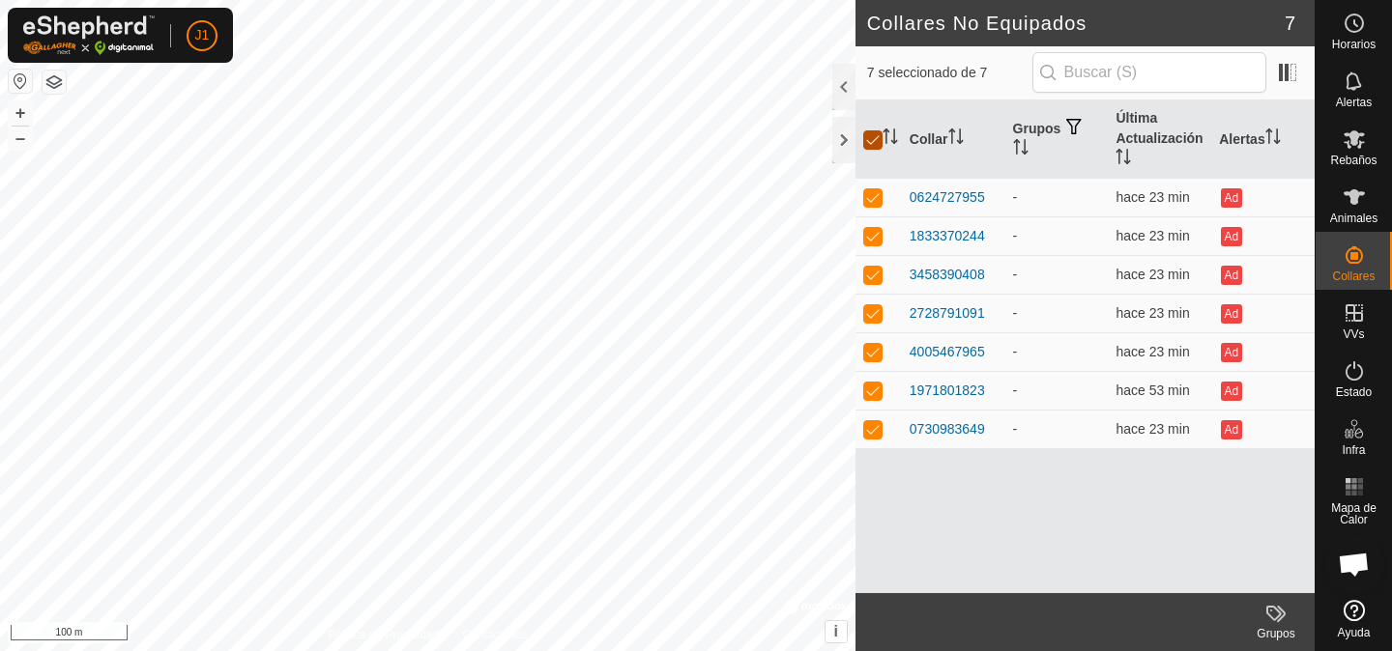
checkbox input "false"
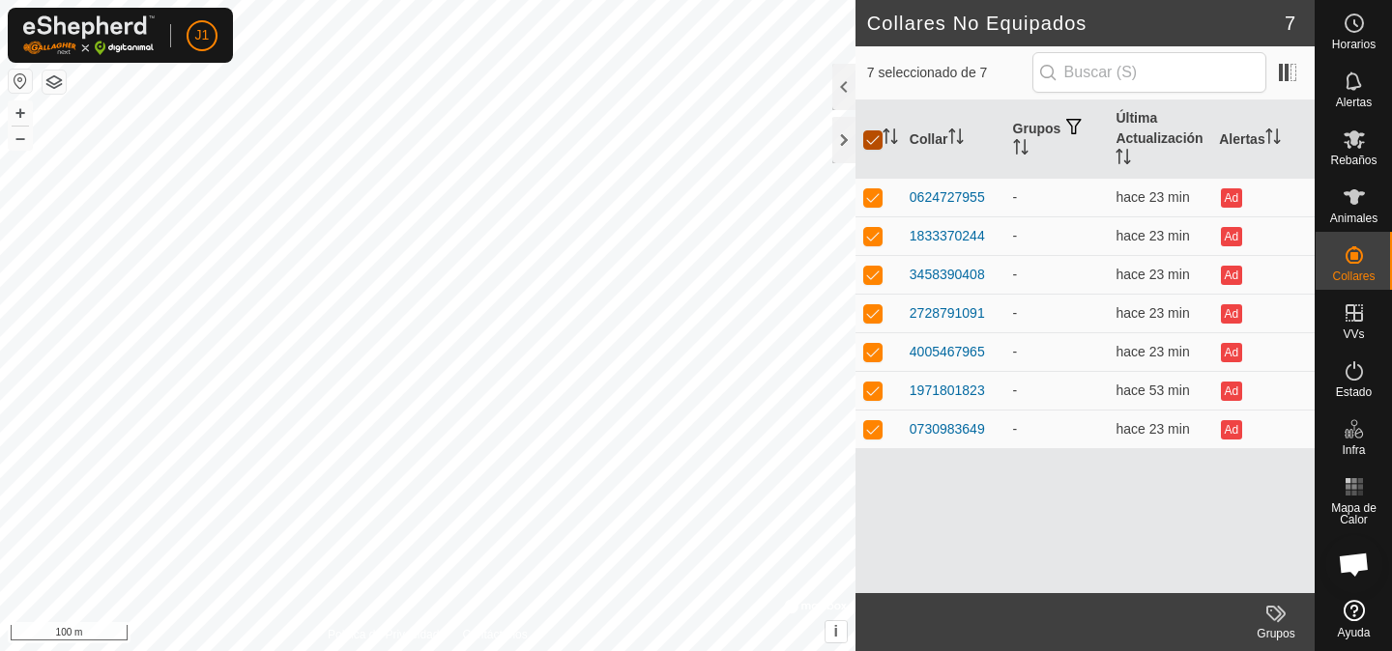
checkbox input "false"
click at [1135, 144] on th "Última Actualización" at bounding box center [1159, 140] width 103 height 78
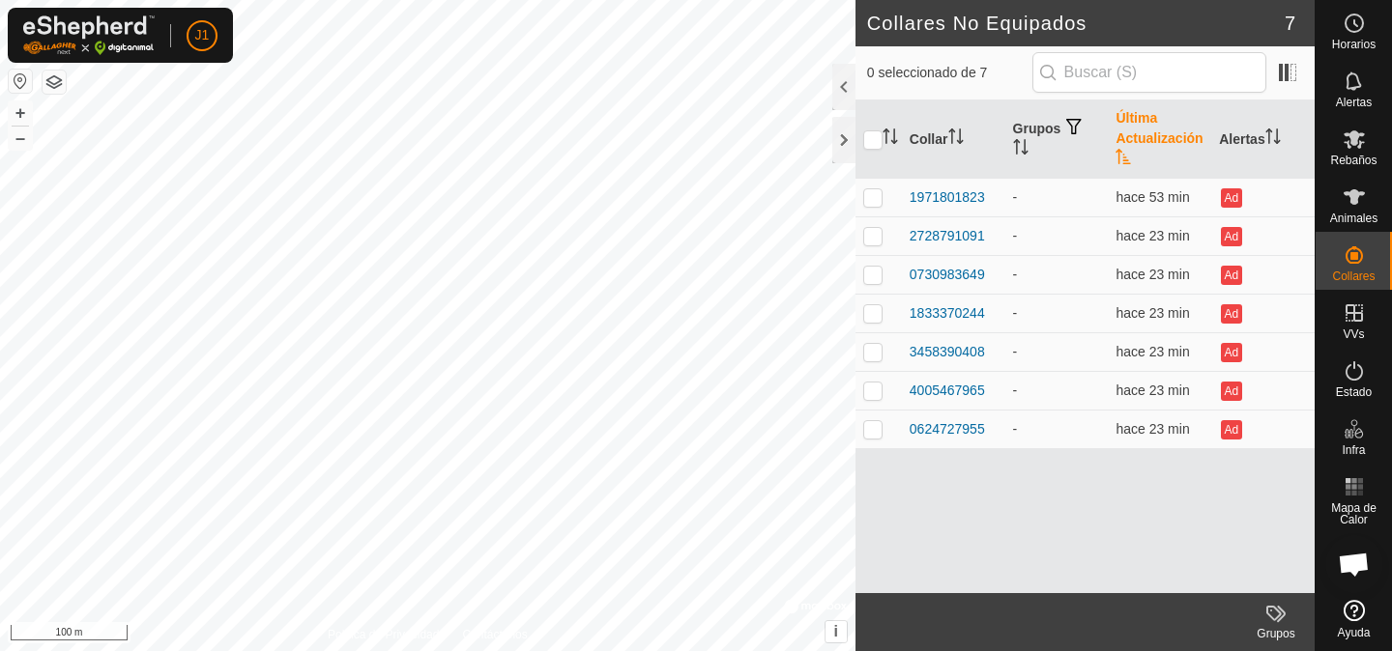
click at [1135, 144] on th "Última Actualización" at bounding box center [1159, 140] width 103 height 78
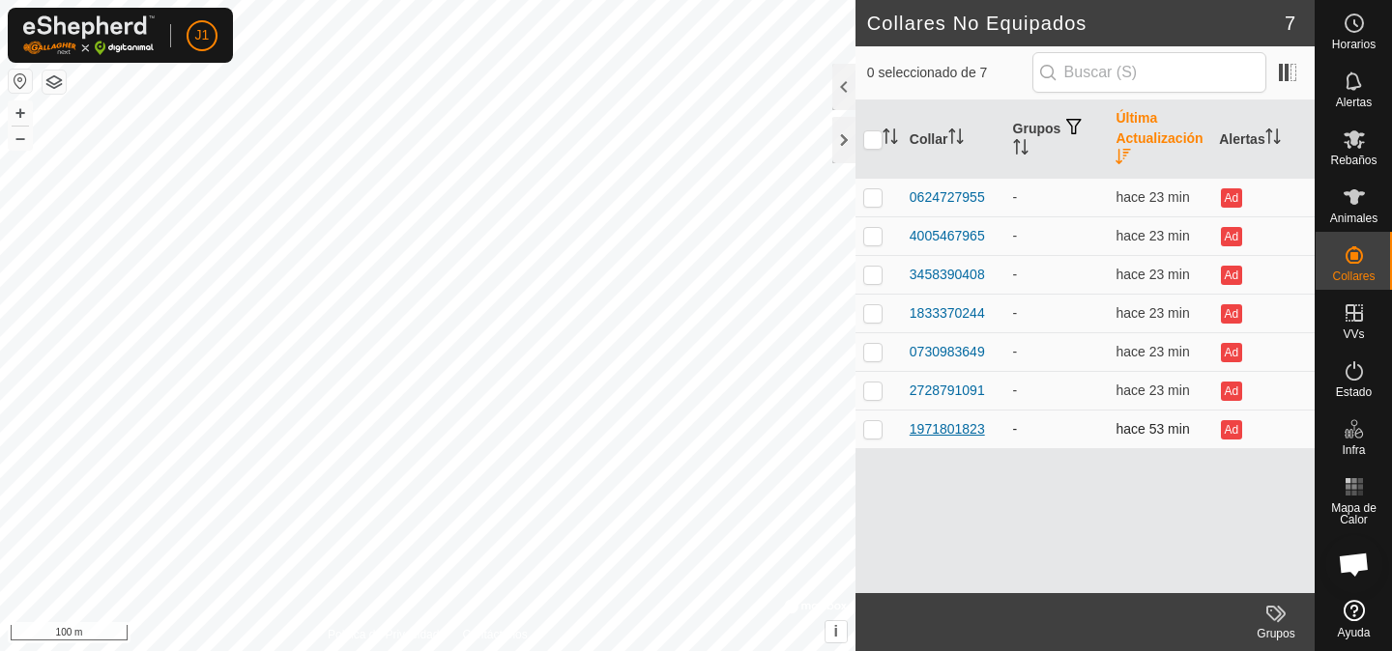
click at [936, 433] on div "1971801823" at bounding box center [947, 429] width 75 height 20
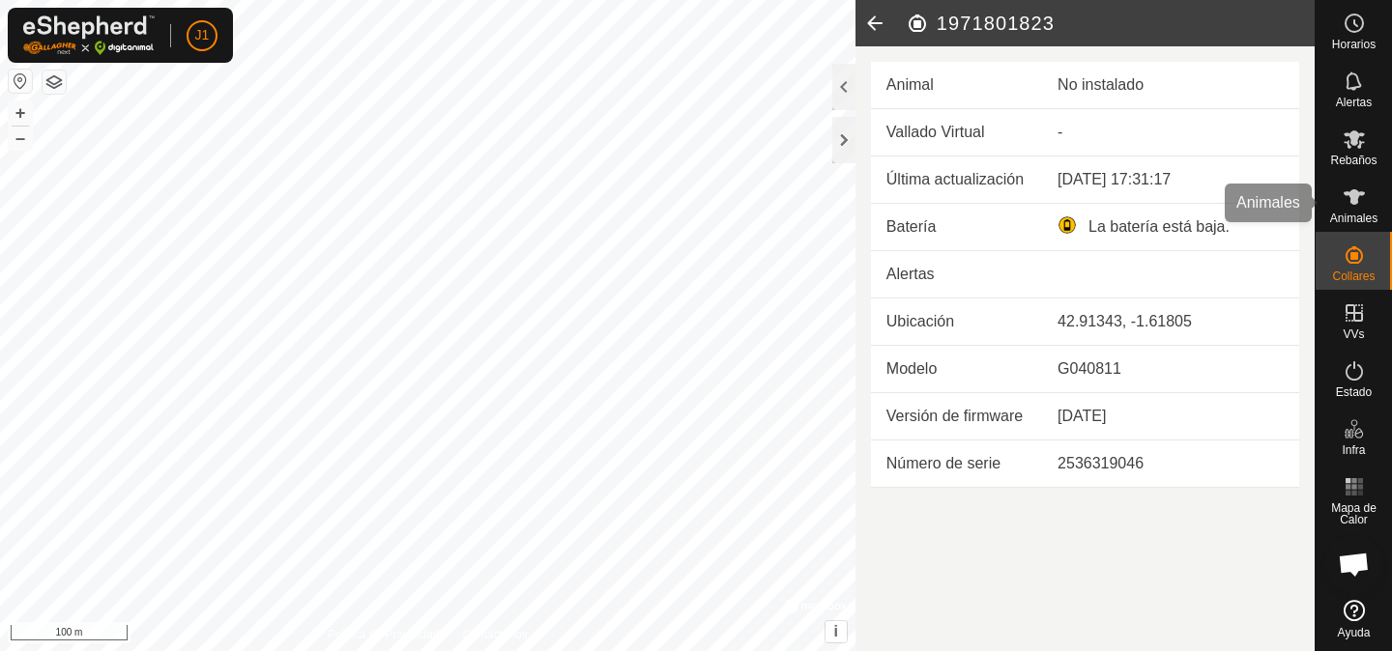
click at [1330, 216] on span "Animales" at bounding box center [1353, 219] width 47 height 12
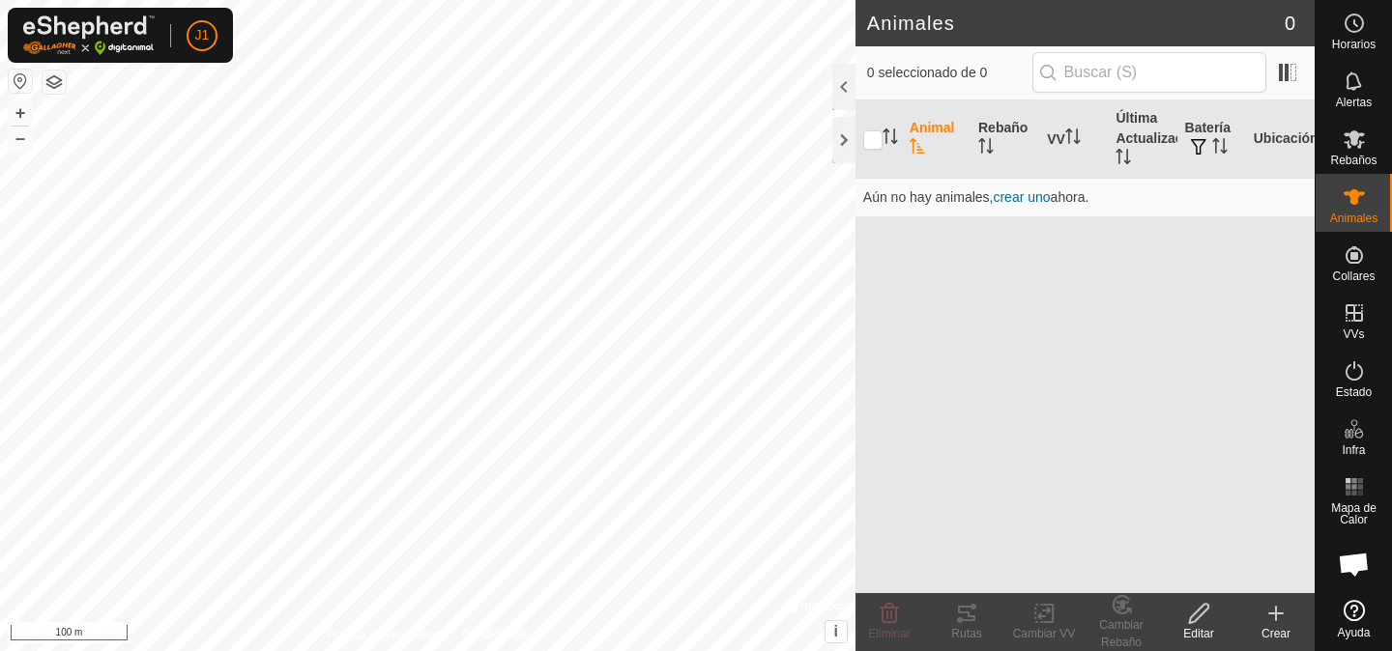
click at [1256, 136] on th "Ubicación" at bounding box center [1280, 140] width 69 height 78
click at [1276, 136] on th "Ubicación" at bounding box center [1280, 140] width 69 height 78
click at [1279, 74] on span at bounding box center [1287, 72] width 31 height 31
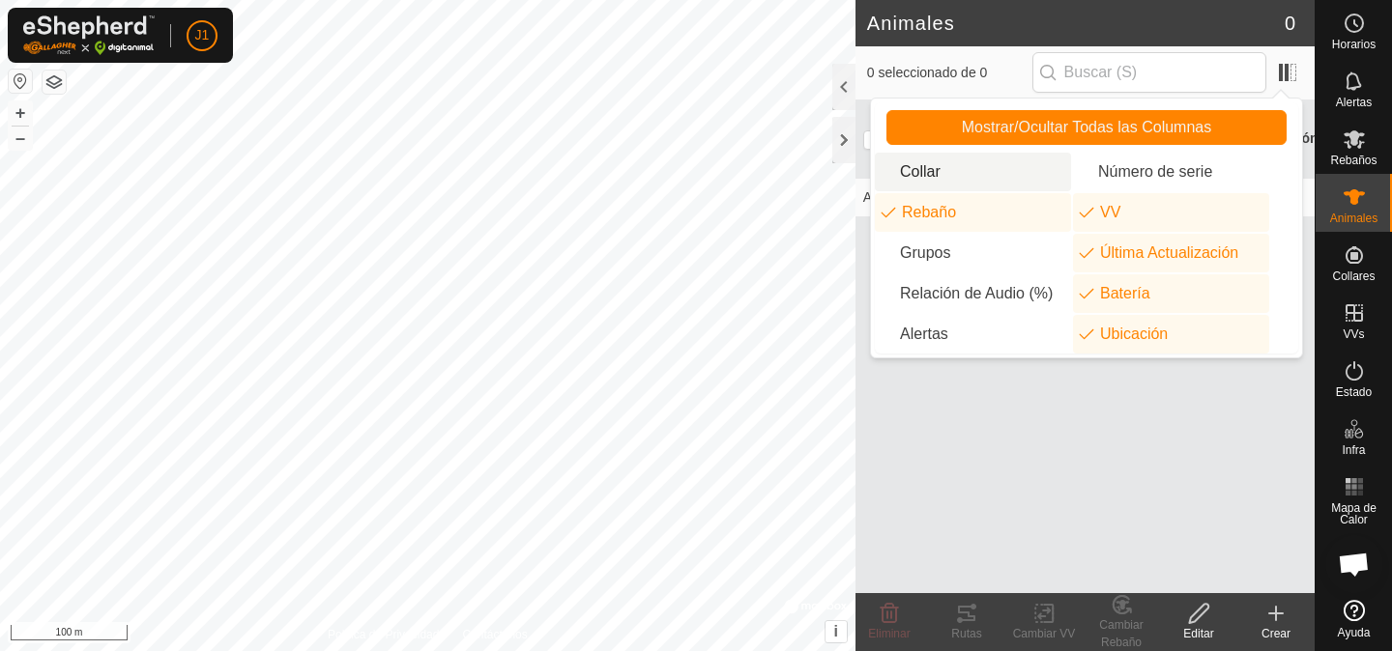
click at [947, 186] on li "Collar" at bounding box center [973, 172] width 196 height 39
click at [1115, 172] on li "Número de serie" at bounding box center [1171, 172] width 196 height 39
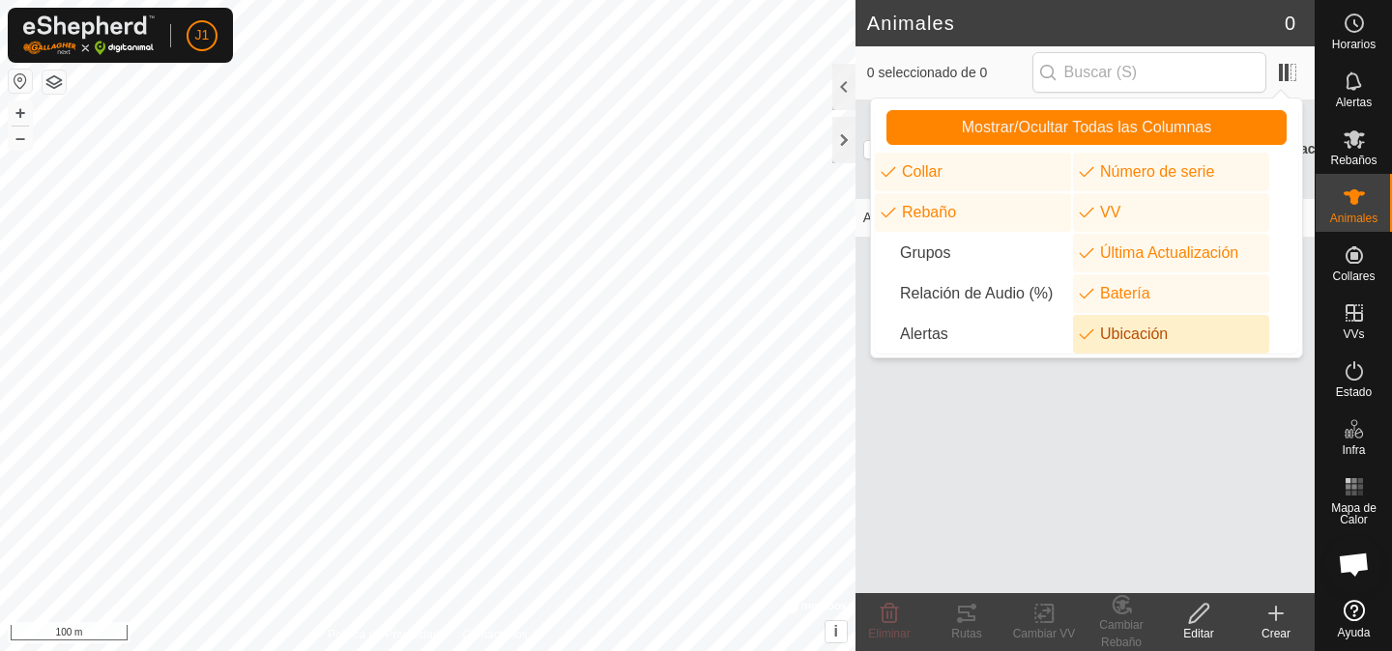
click at [1059, 412] on div "Animal Collar Número de serie Rebaño VV Última Actualización Batería Ubicación …" at bounding box center [1084, 347] width 459 height 493
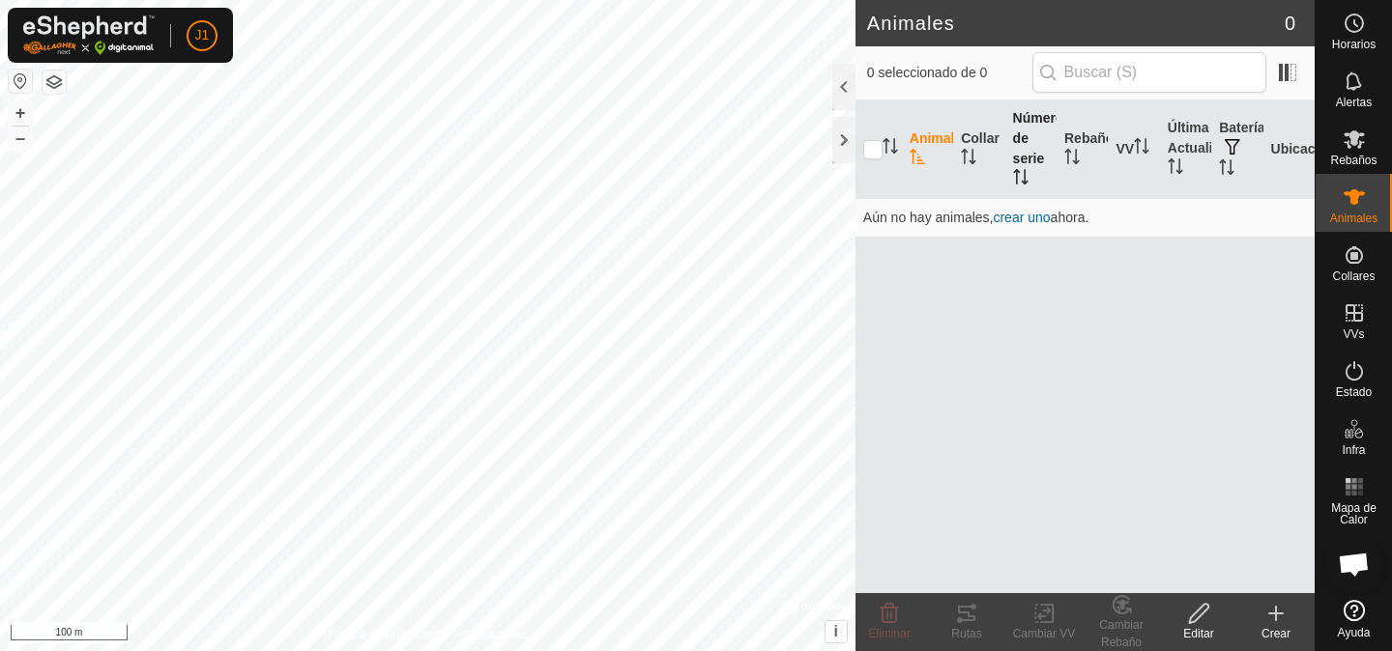
click at [1013, 151] on th "Número de serie" at bounding box center [1030, 150] width 51 height 99
click at [972, 151] on icon "Activar para ordenar" at bounding box center [973, 156] width 2 height 15
click at [923, 150] on icon "Activar para ordenar" at bounding box center [917, 156] width 15 height 15
click at [879, 150] on input "checkbox" at bounding box center [872, 149] width 19 height 19
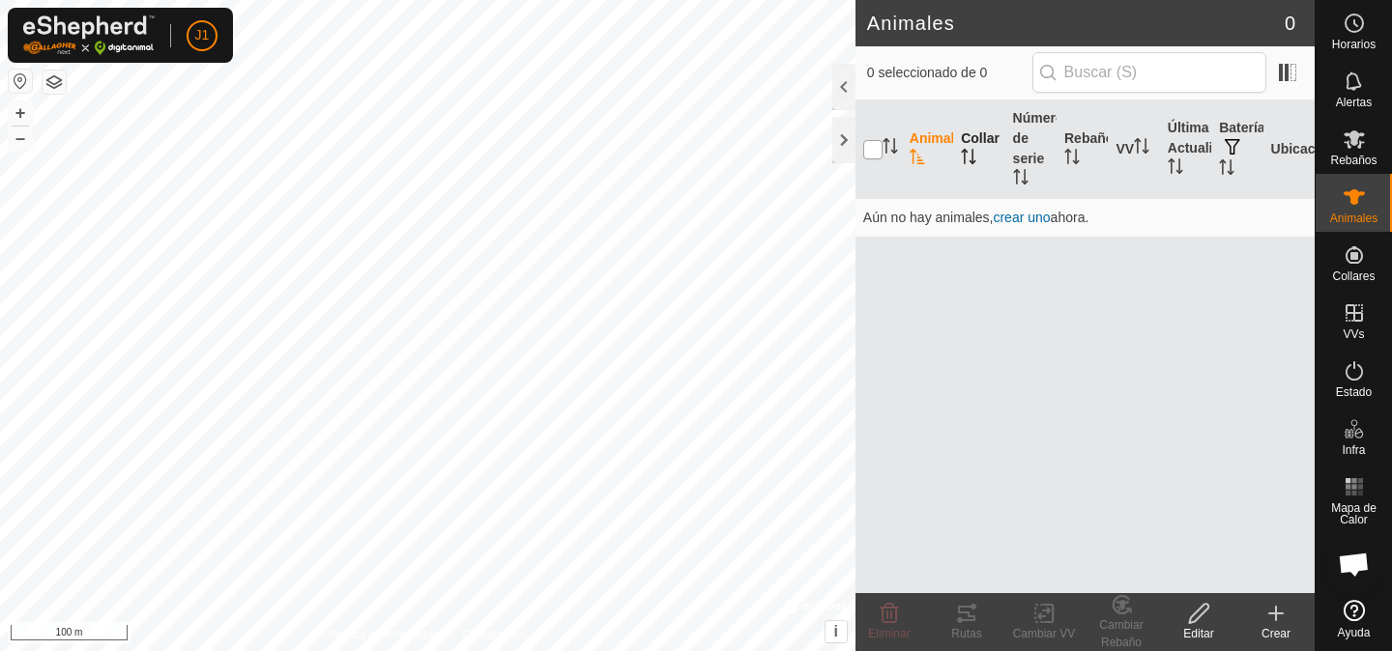
checkbox input "true"
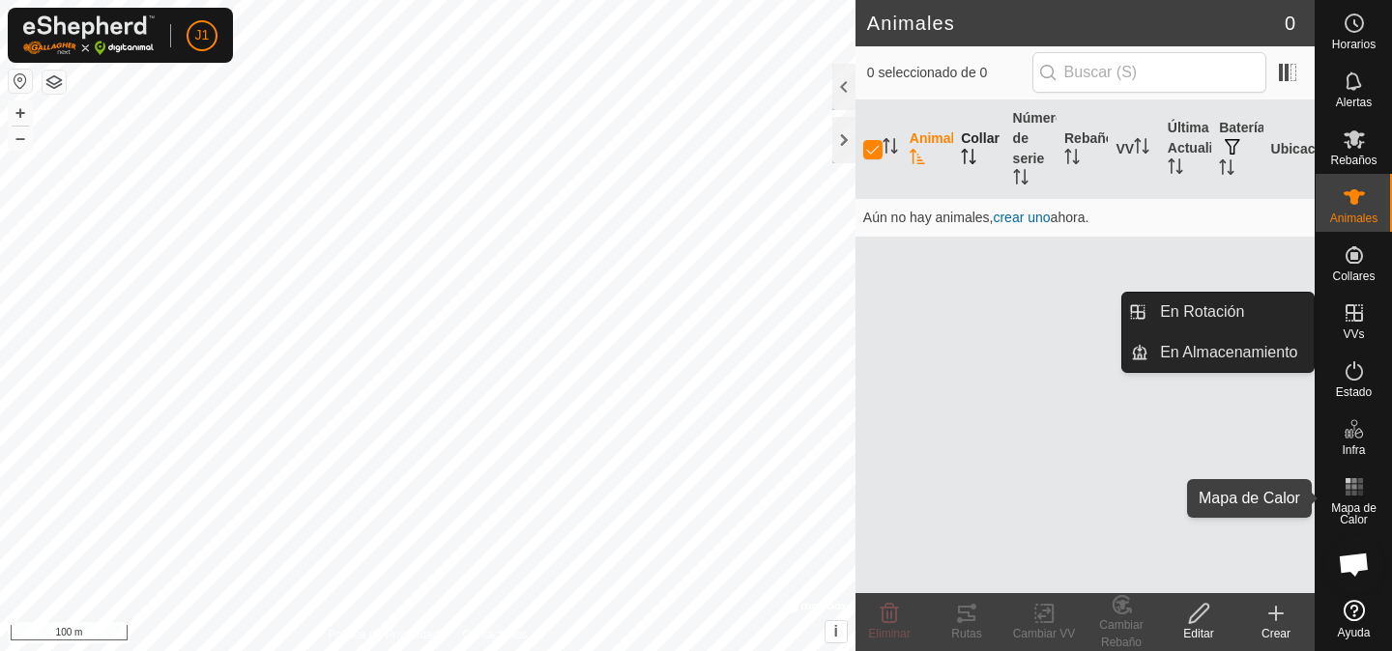
click at [1353, 509] on span "Mapa de Calor" at bounding box center [1353, 514] width 67 height 23
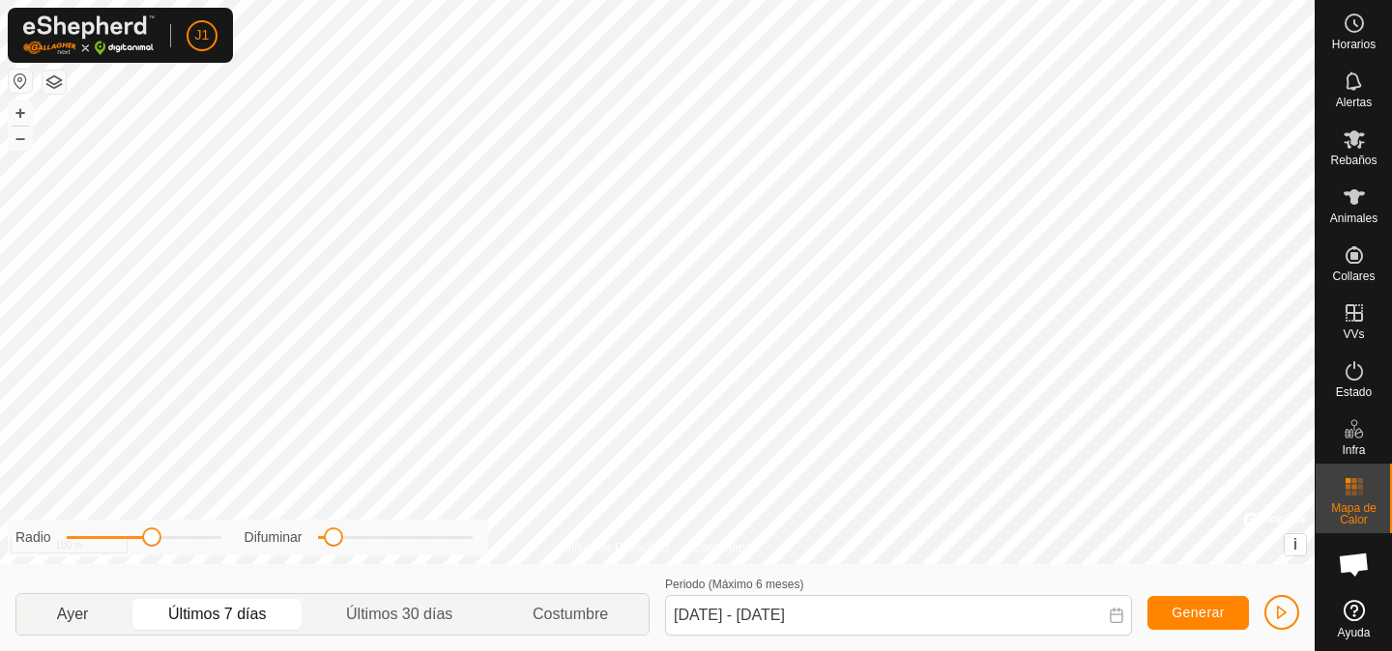
click at [57, 612] on span "Ayer" at bounding box center [73, 614] width 32 height 23
type input "[DATE] - [DATE]"
click at [1285, 615] on span "button" at bounding box center [1281, 612] width 15 height 15
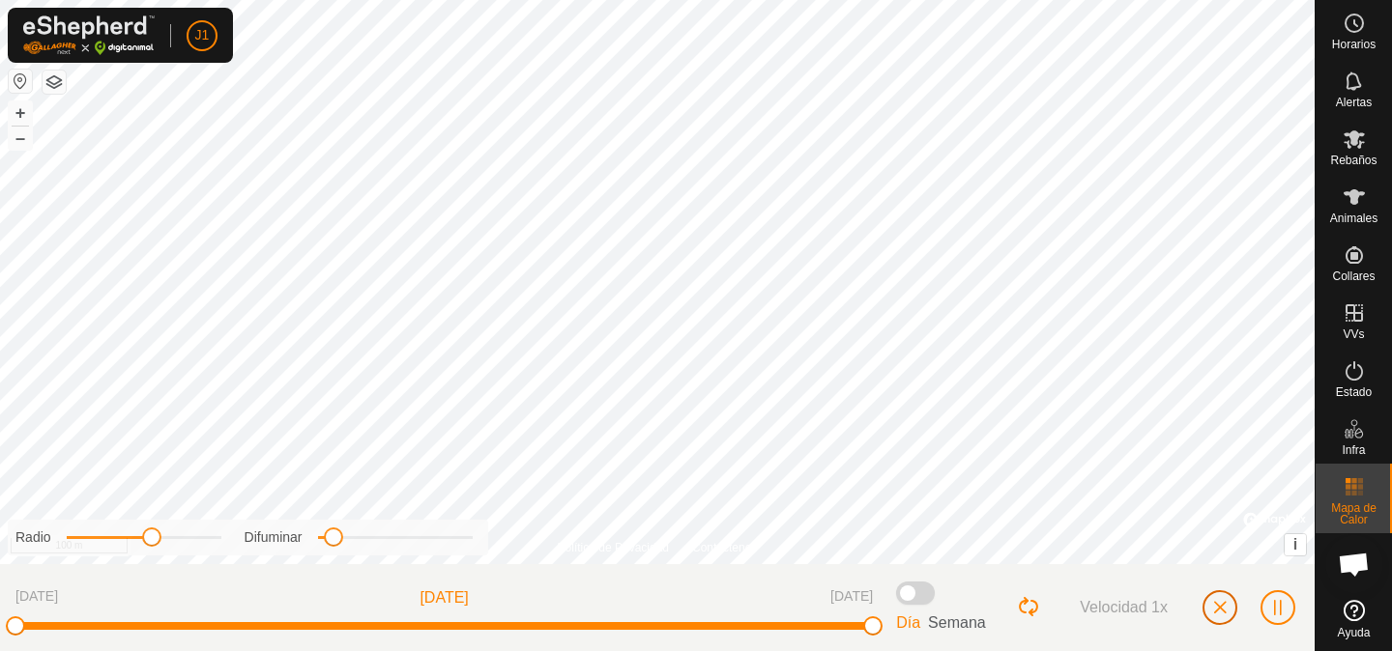
click at [1223, 601] on span "button" at bounding box center [1219, 607] width 15 height 15
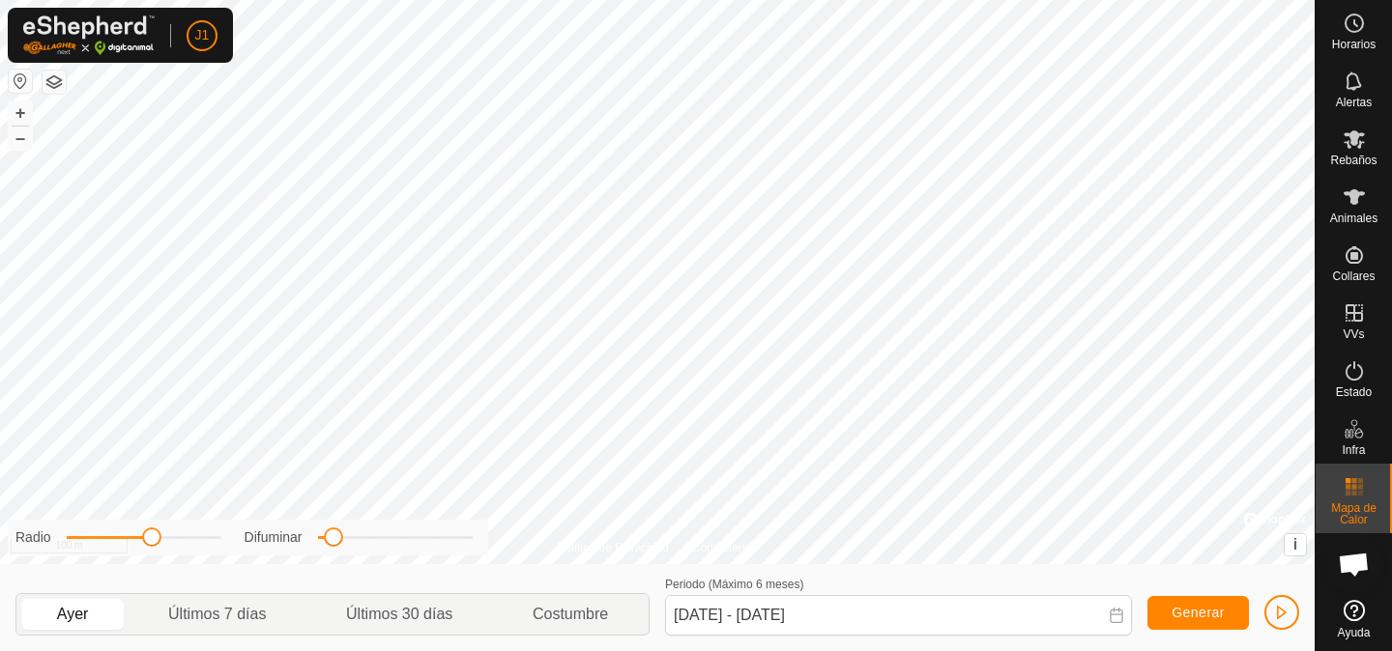
click at [51, 77] on button "button" at bounding box center [54, 82] width 23 height 23
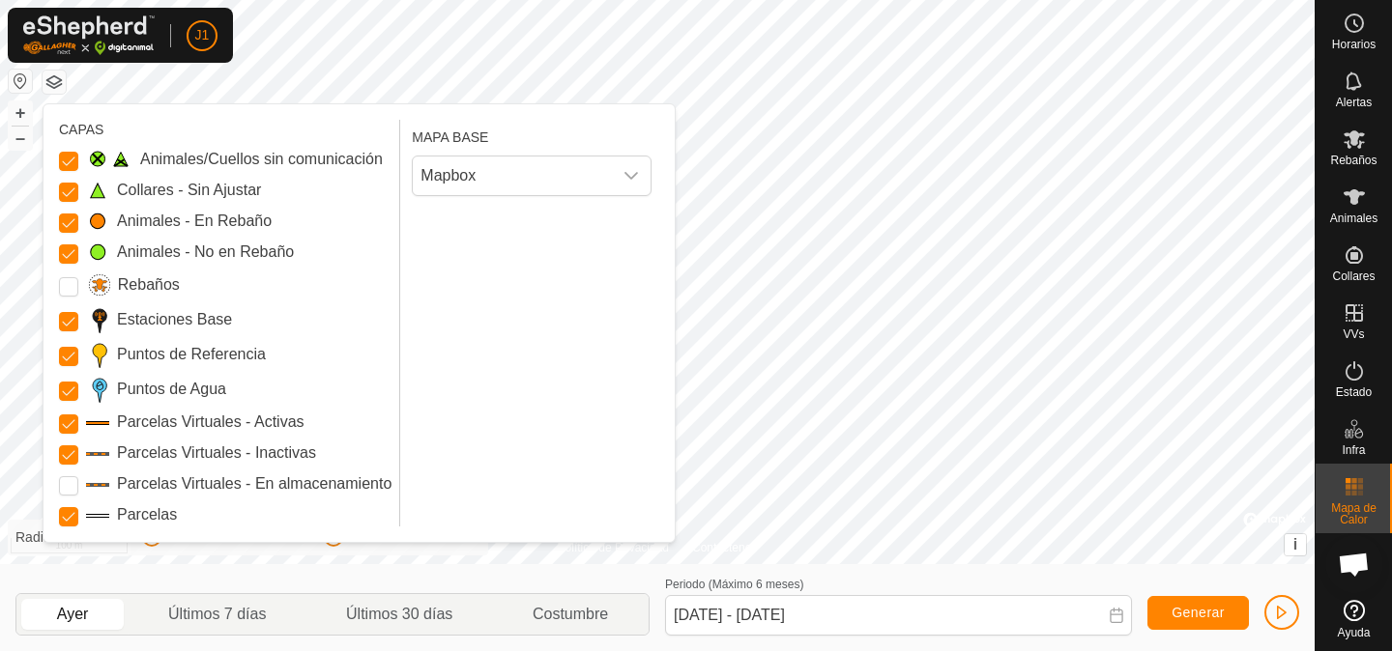
click at [51, 77] on button "button" at bounding box center [54, 82] width 23 height 23
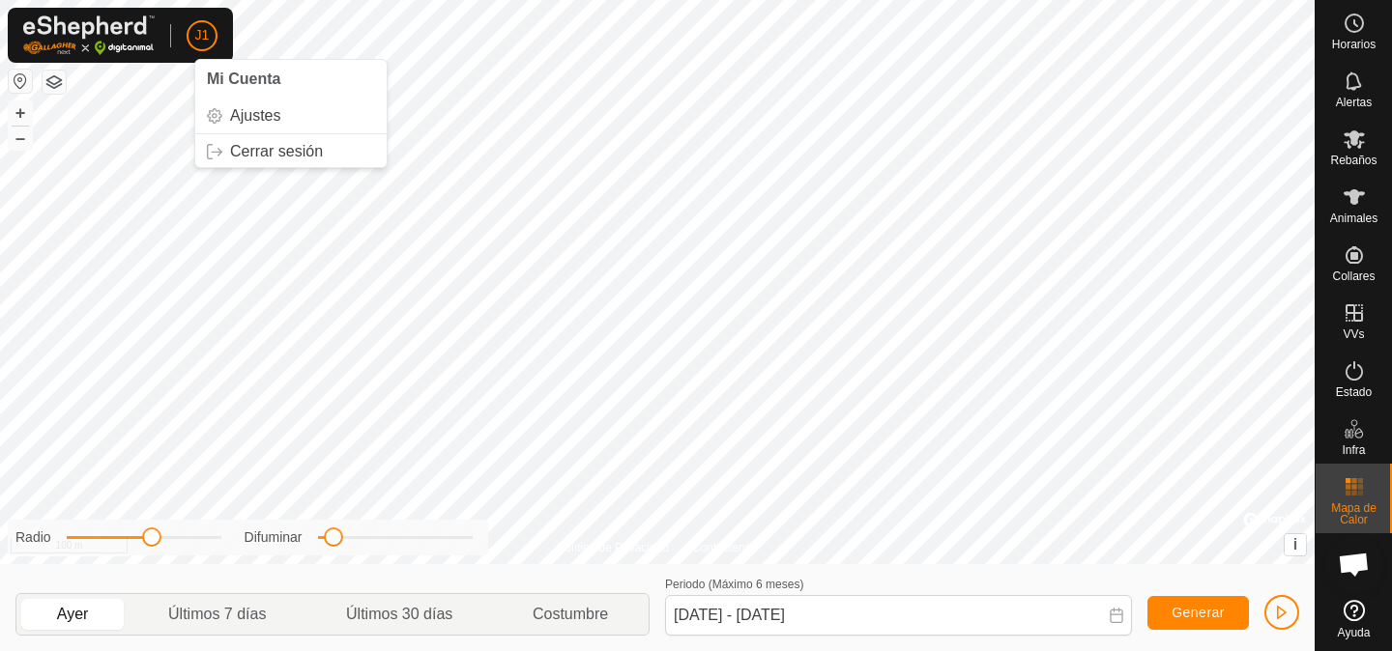
click at [195, 37] on span "J1" at bounding box center [202, 35] width 14 height 20
click at [238, 123] on span "Ajustes" at bounding box center [255, 115] width 50 height 15
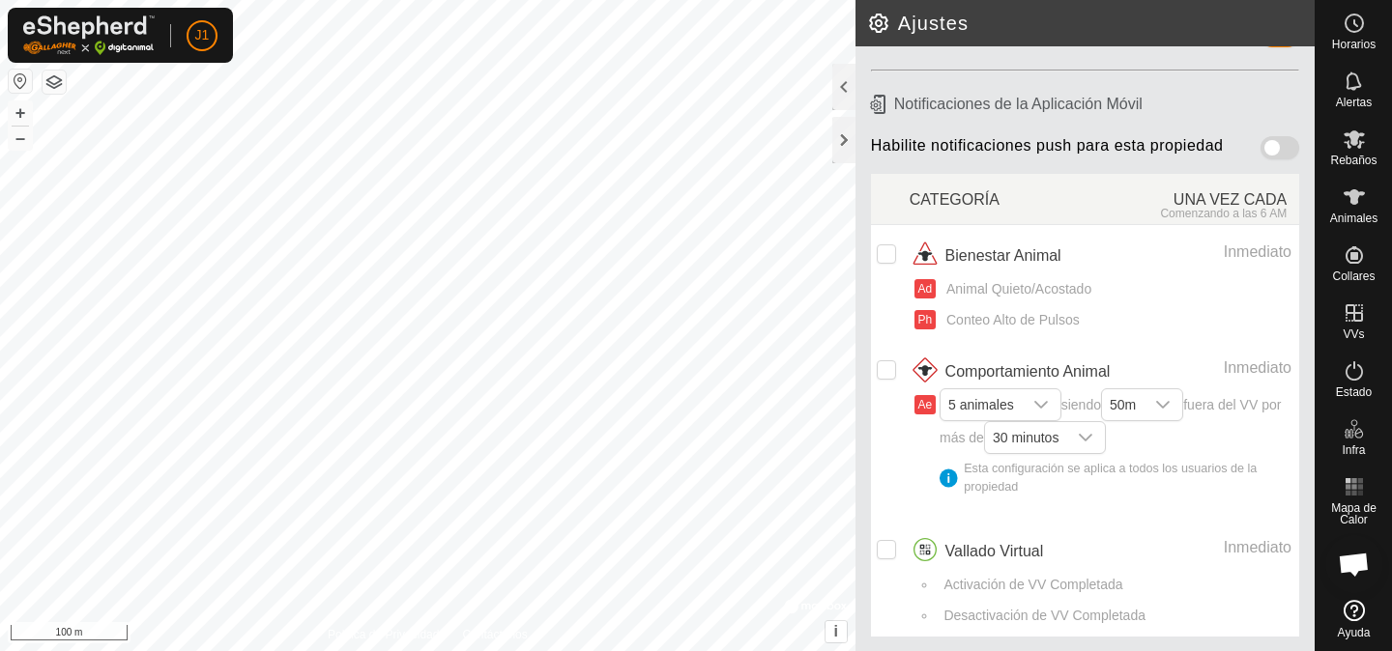
scroll to position [195, 0]
click at [1218, 43] on header "Ajustes" at bounding box center [1084, 23] width 459 height 46
click at [1354, 143] on icon at bounding box center [1353, 139] width 21 height 18
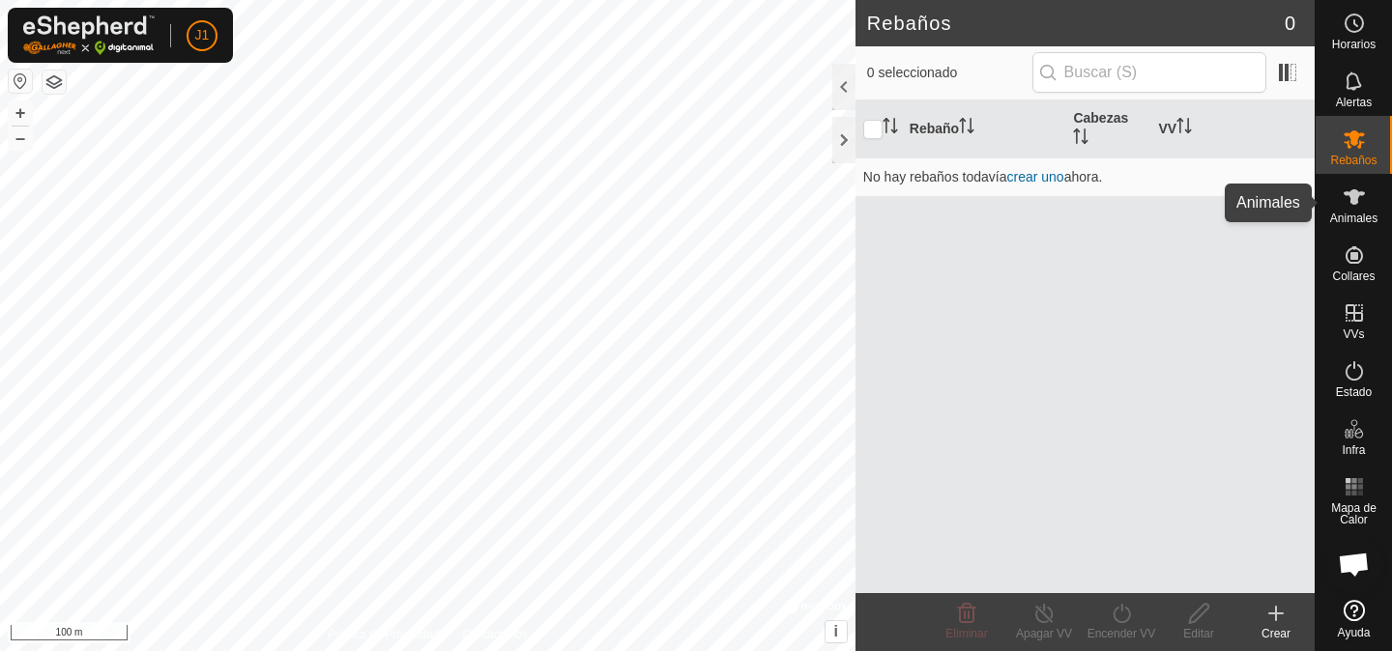
click at [1363, 208] on icon at bounding box center [1354, 197] width 23 height 23
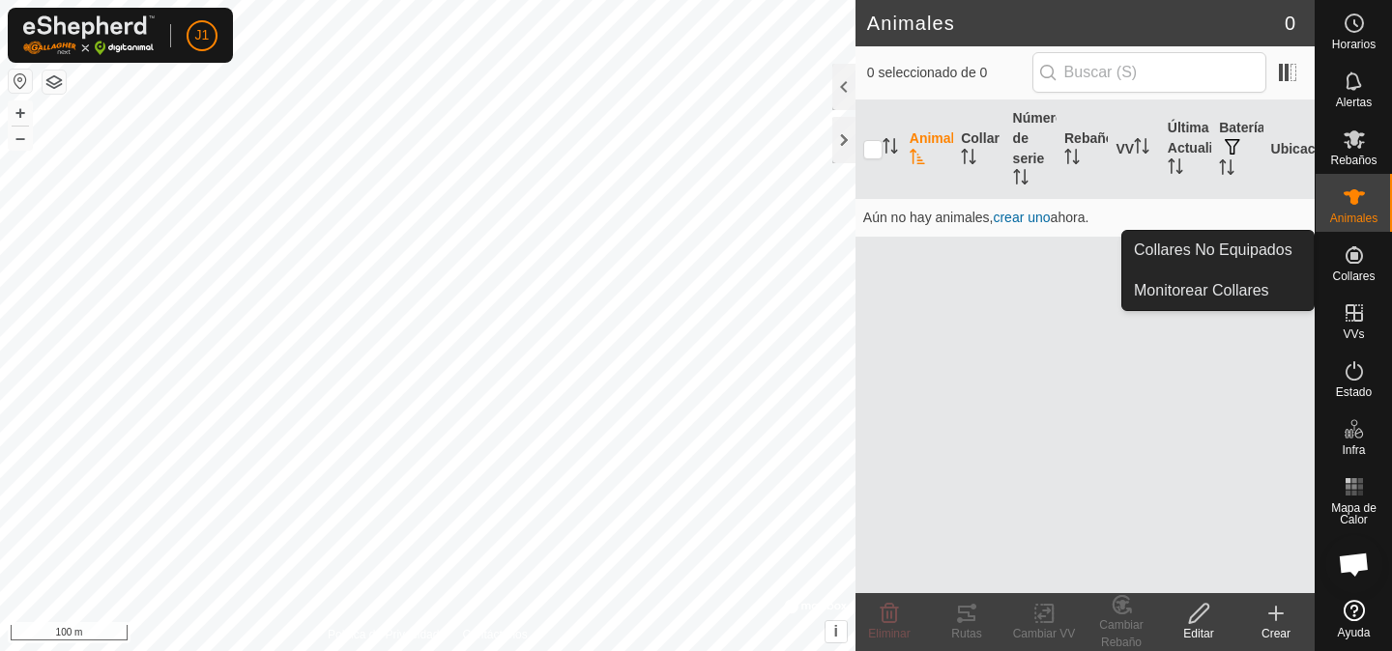
click at [1366, 263] on es-neckbands-svg-icon at bounding box center [1354, 255] width 35 height 31
click at [1252, 256] on span "Collares No Equipados" at bounding box center [1213, 250] width 159 height 23
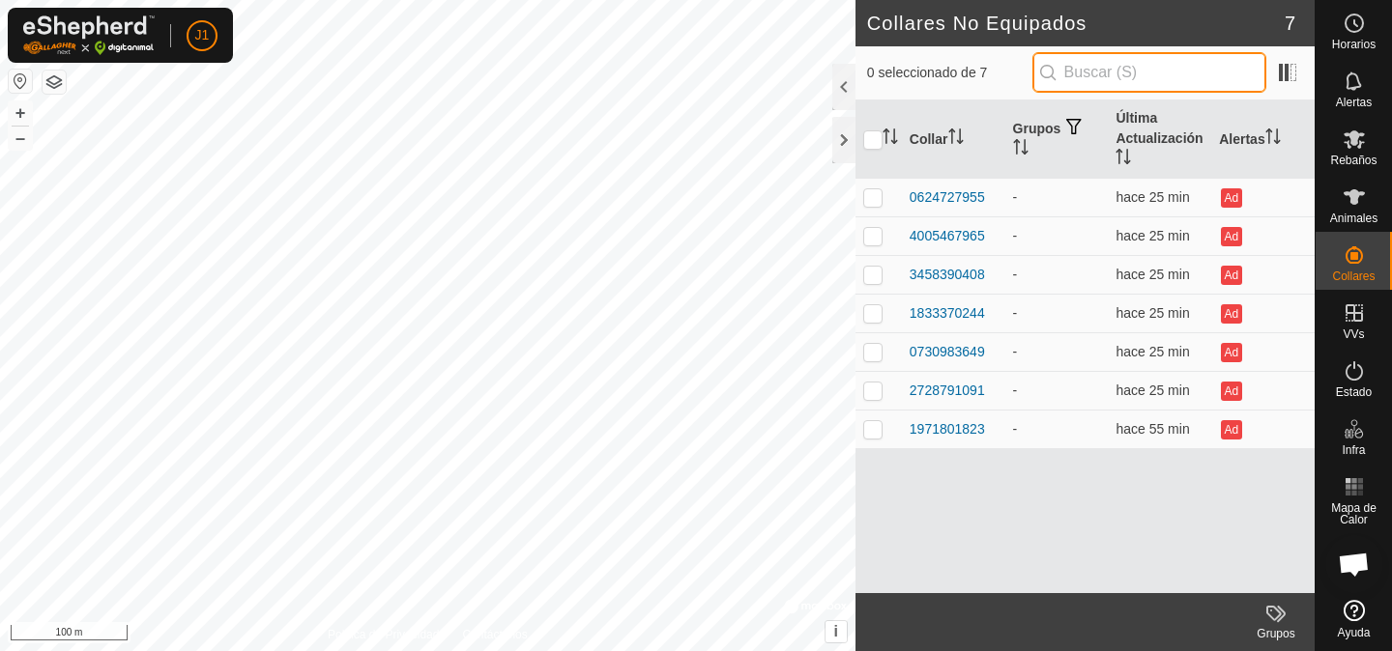
click at [1204, 69] on input "text" at bounding box center [1149, 72] width 234 height 41
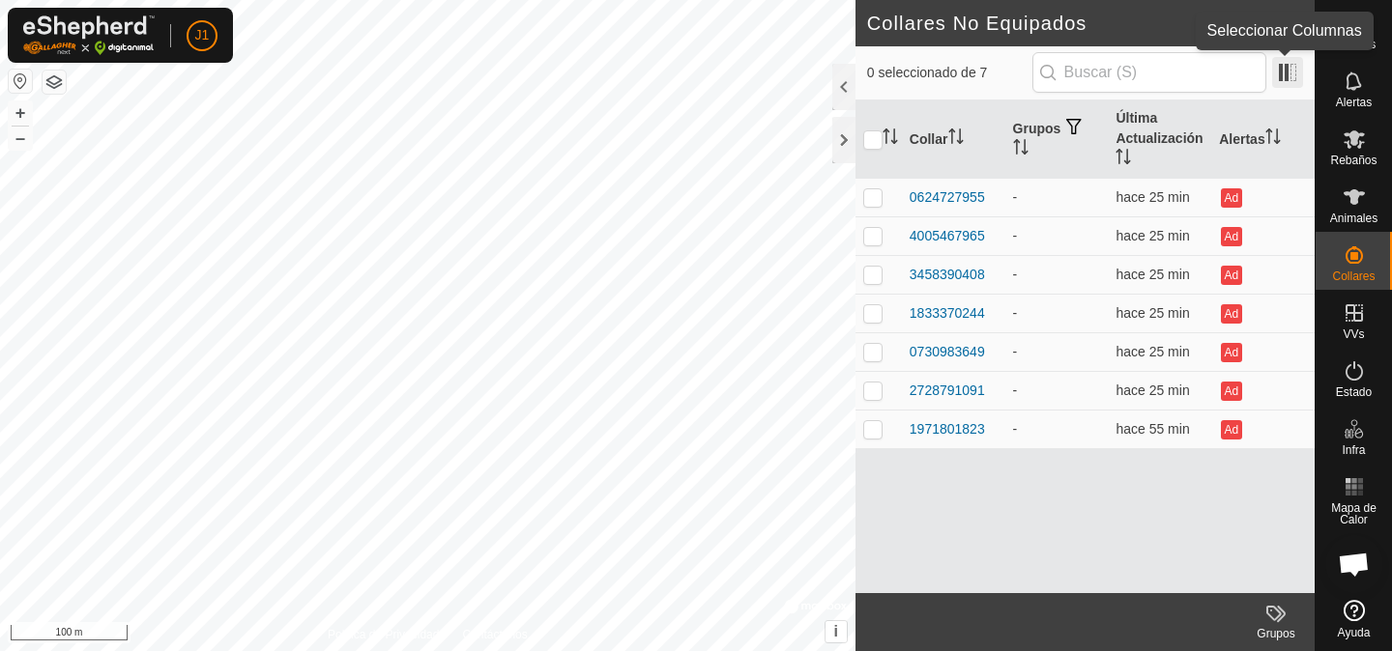
click at [1284, 72] on span at bounding box center [1287, 72] width 31 height 31
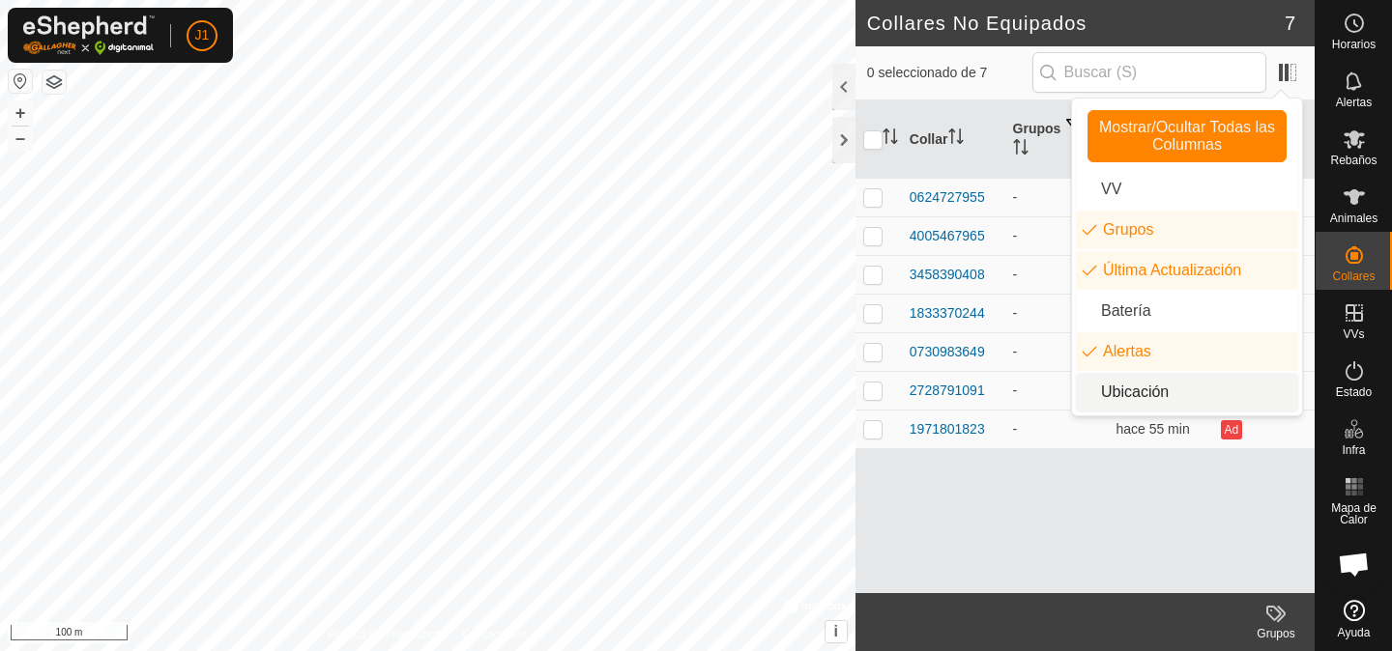
click at [1174, 558] on div "Collar Grupos Última Actualización Alertas 0624727955 - hace 25 min Ad 40054679…" at bounding box center [1084, 347] width 459 height 493
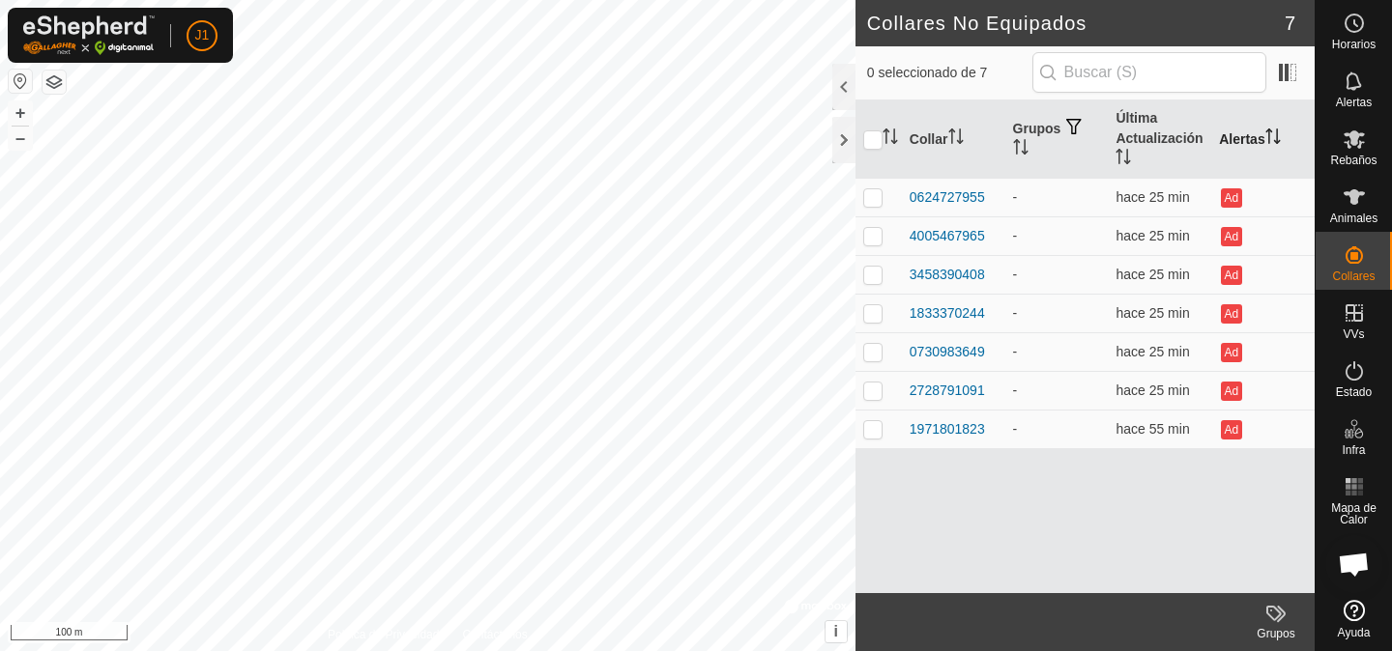
click at [1249, 151] on th "Alertas" at bounding box center [1262, 140] width 103 height 78
click at [1365, 373] on es-activation-svg-icon at bounding box center [1354, 371] width 35 height 31
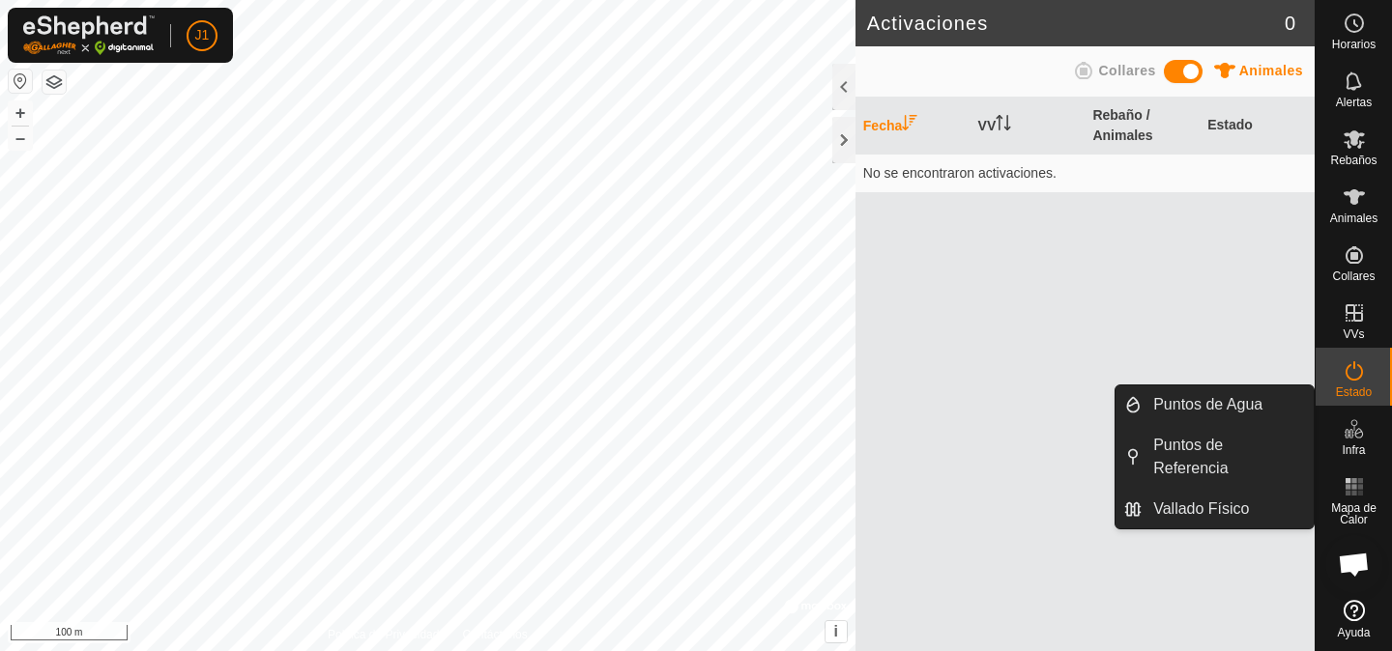
click at [1362, 445] on span "Infra" at bounding box center [1353, 451] width 23 height 12
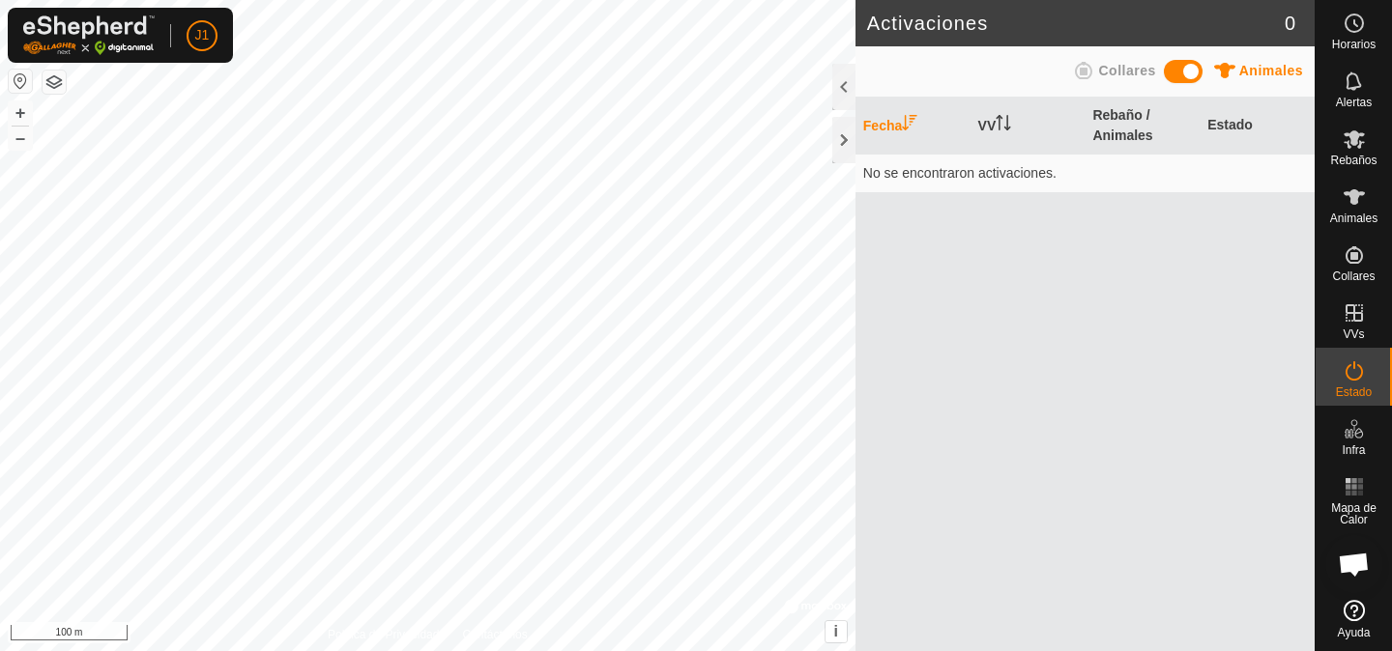
click at [1285, 27] on span "0" at bounding box center [1290, 23] width 11 height 29
